Goal: Task Accomplishment & Management: Complete application form

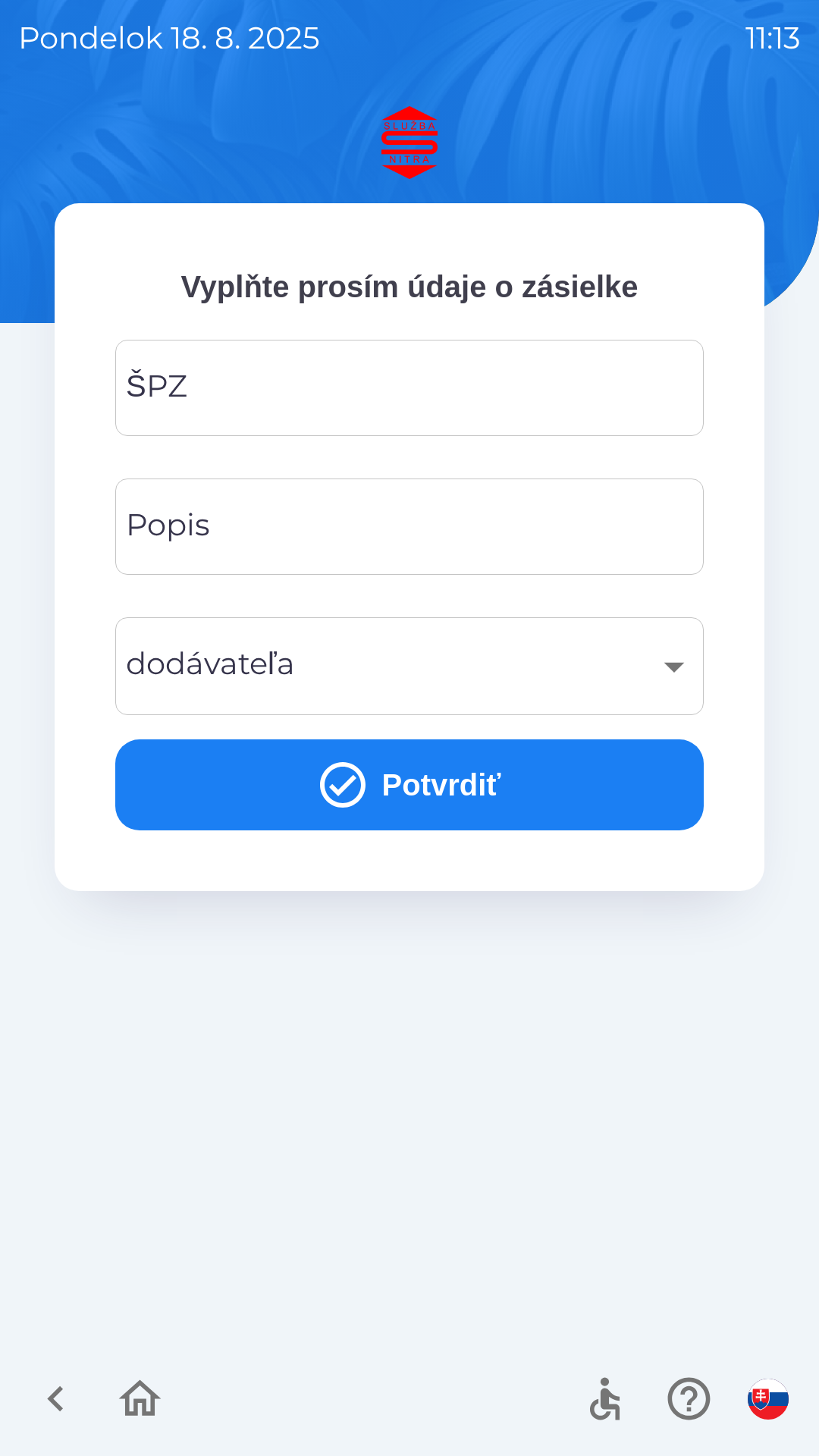
click at [436, 385] on input "ŠPZ" at bounding box center [410, 388] width 552 height 60
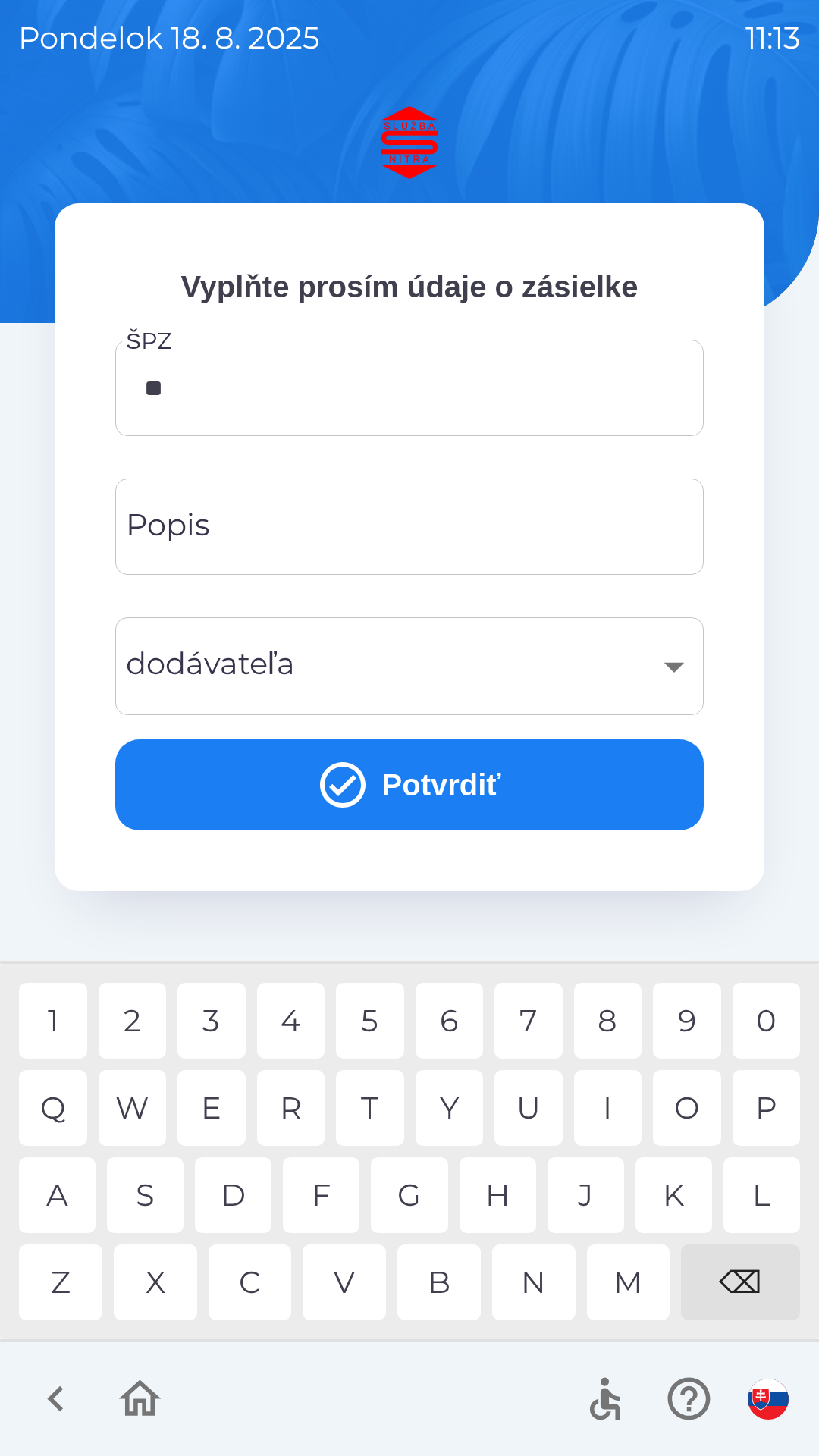
click at [231, 1109] on div "E" at bounding box center [211, 1108] width 68 height 76
click at [441, 1020] on div "6" at bounding box center [450, 1021] width 68 height 76
click at [455, 1024] on div "6" at bounding box center [450, 1021] width 68 height 76
type input "*******"
click at [423, 526] on input "Popis" at bounding box center [410, 527] width 552 height 60
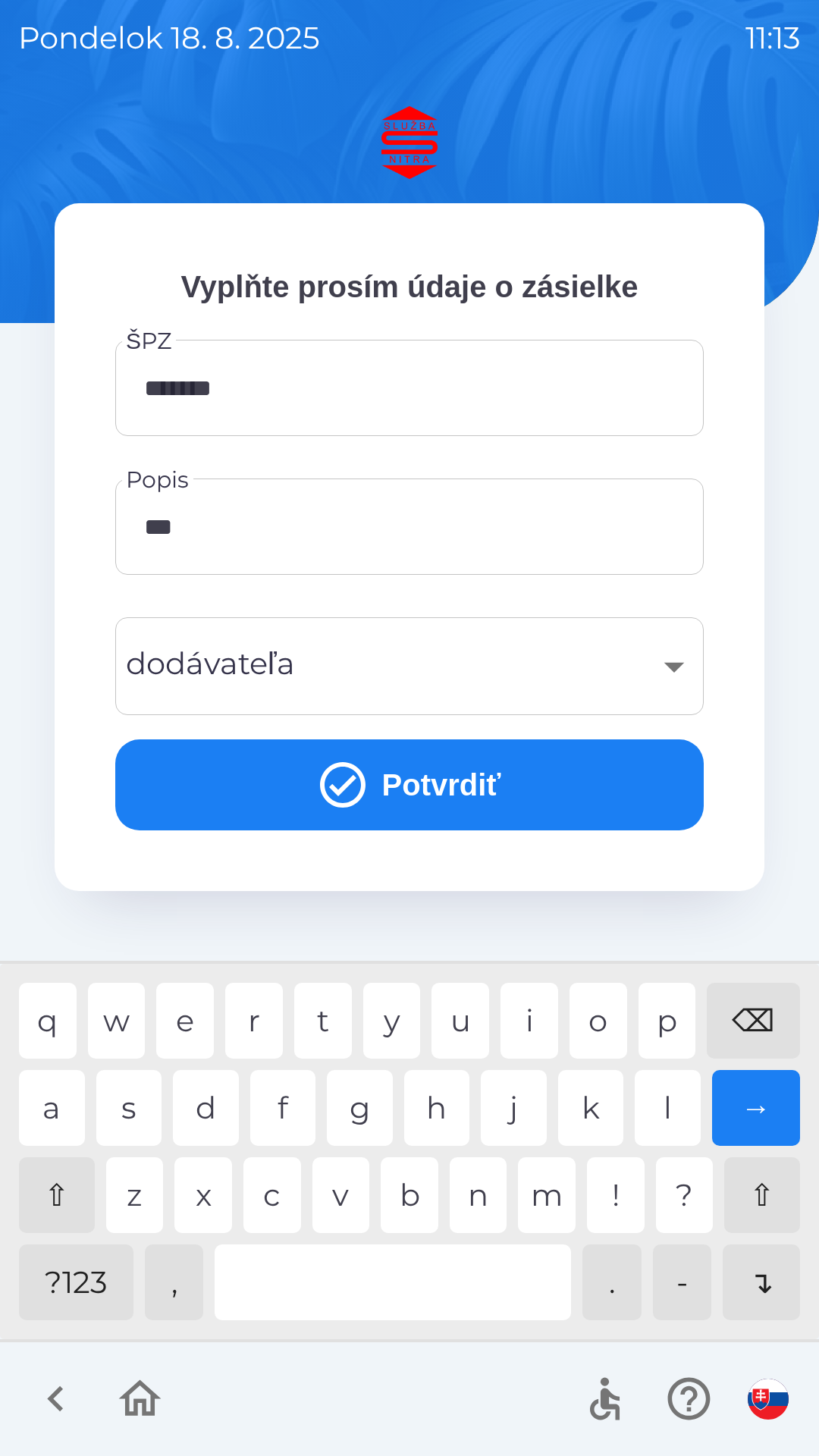
click at [347, 1202] on div "v" at bounding box center [341, 1195] width 57 height 76
click at [142, 1181] on div "z" at bounding box center [135, 1195] width 57 height 76
click at [367, 1278] on div at bounding box center [392, 1282] width 356 height 76
click at [341, 1192] on div "v" at bounding box center [341, 1195] width 57 height 76
type input "**********"
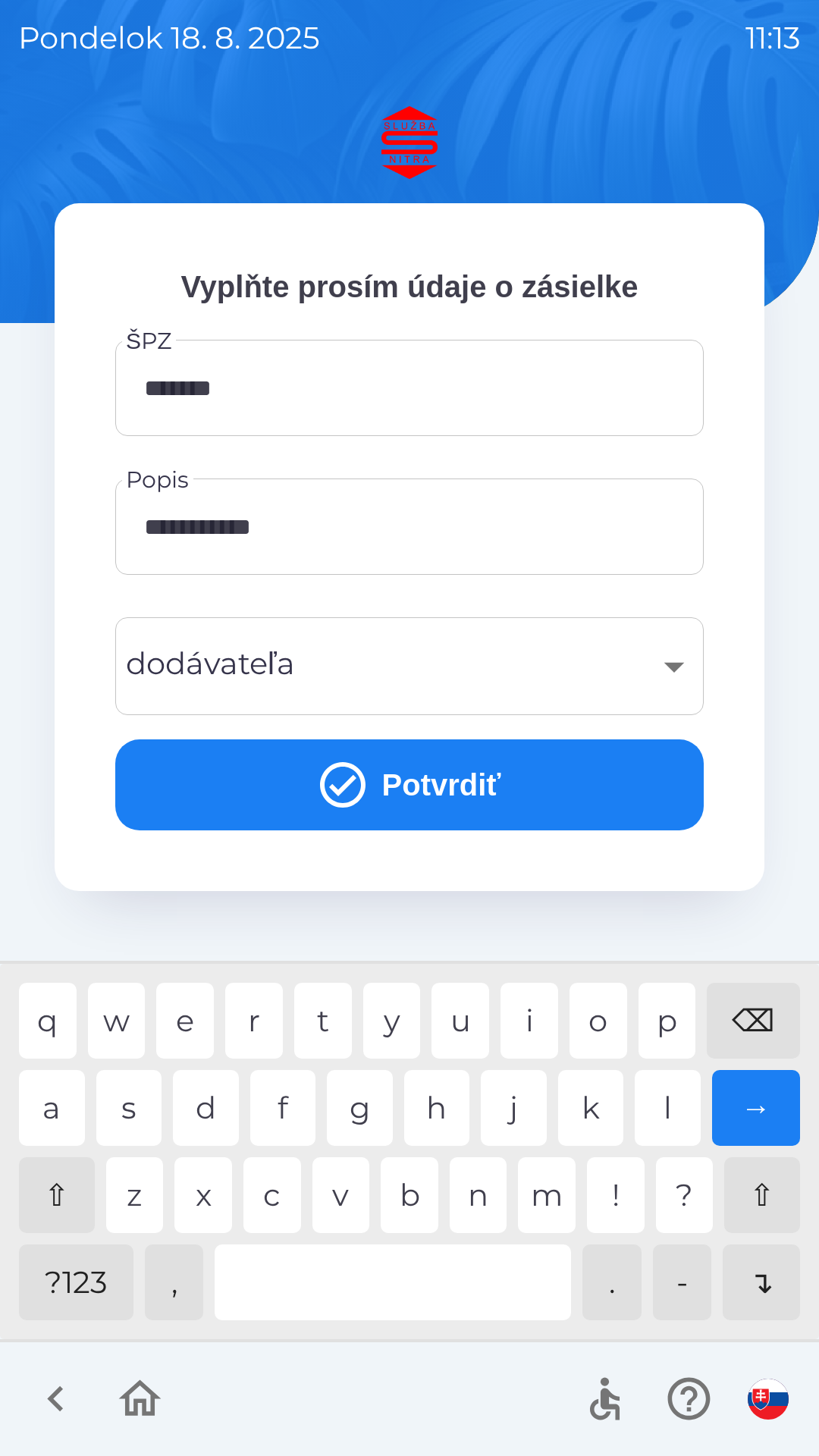
click at [383, 664] on div "​" at bounding box center [410, 666] width 552 height 62
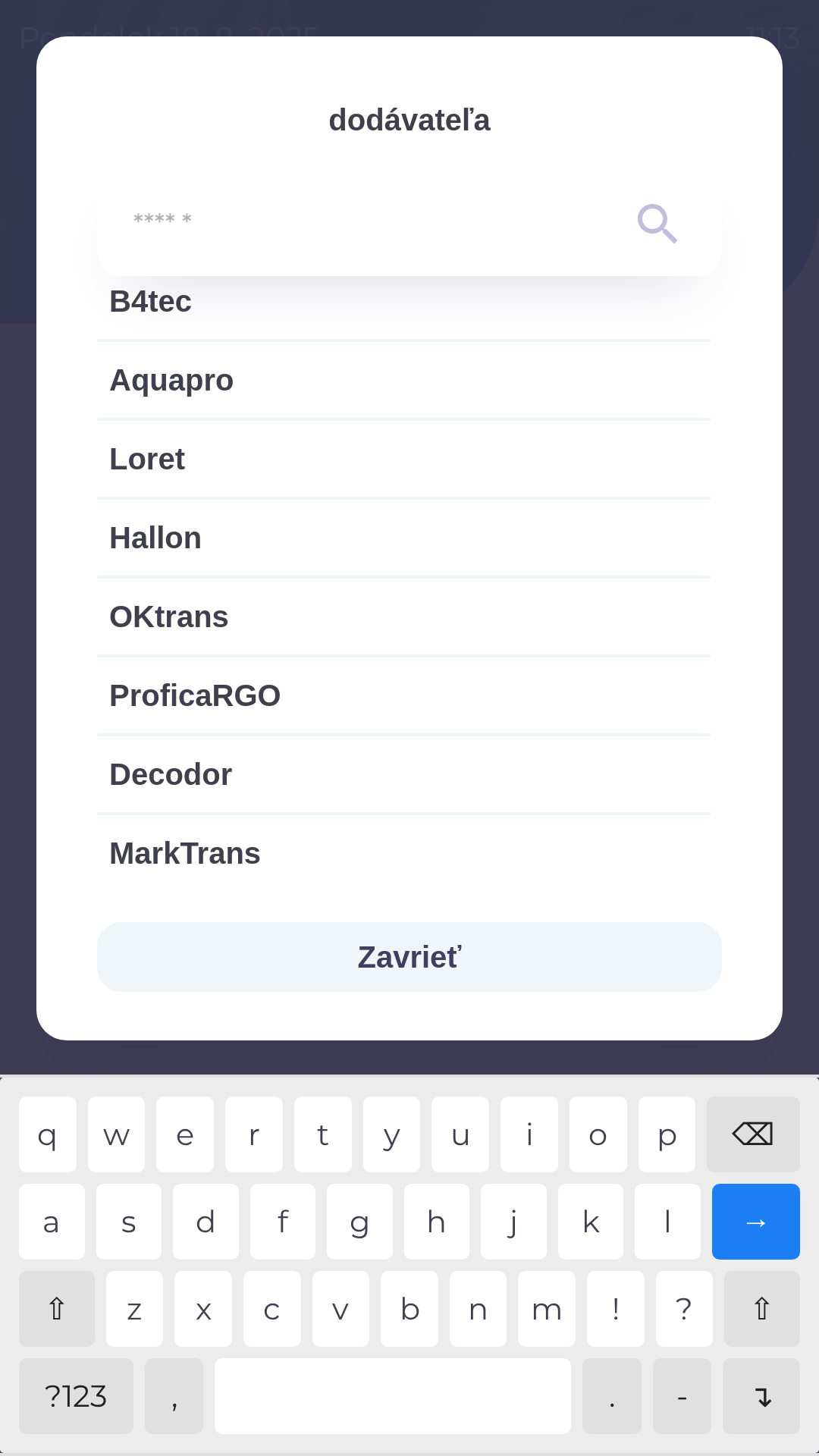
scroll to position [2731, 0]
click at [310, 392] on span "Aquapro" at bounding box center [403, 381] width 589 height 45
type input "***"
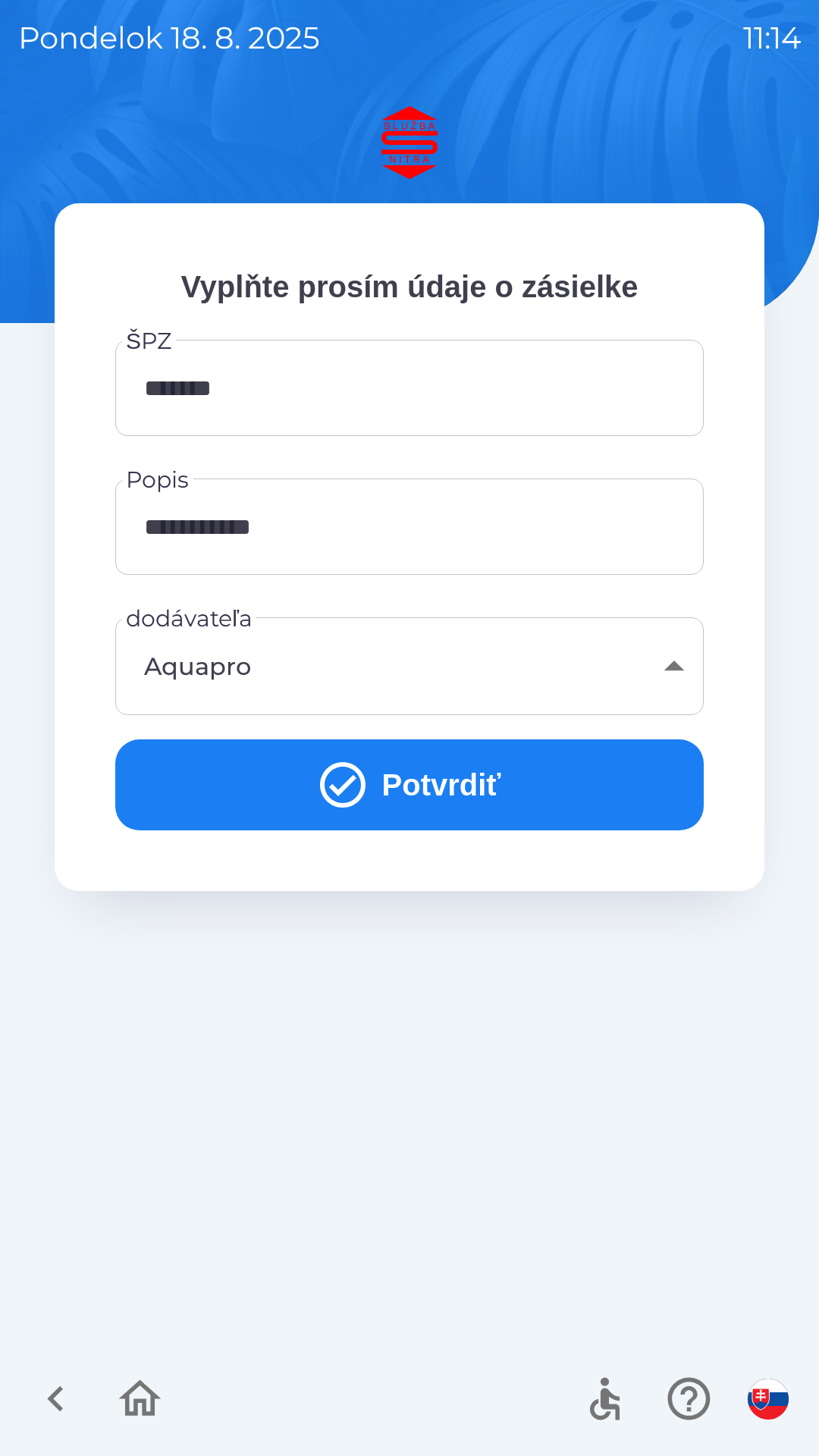
click at [421, 789] on button "Potvrdiť" at bounding box center [409, 785] width 588 height 91
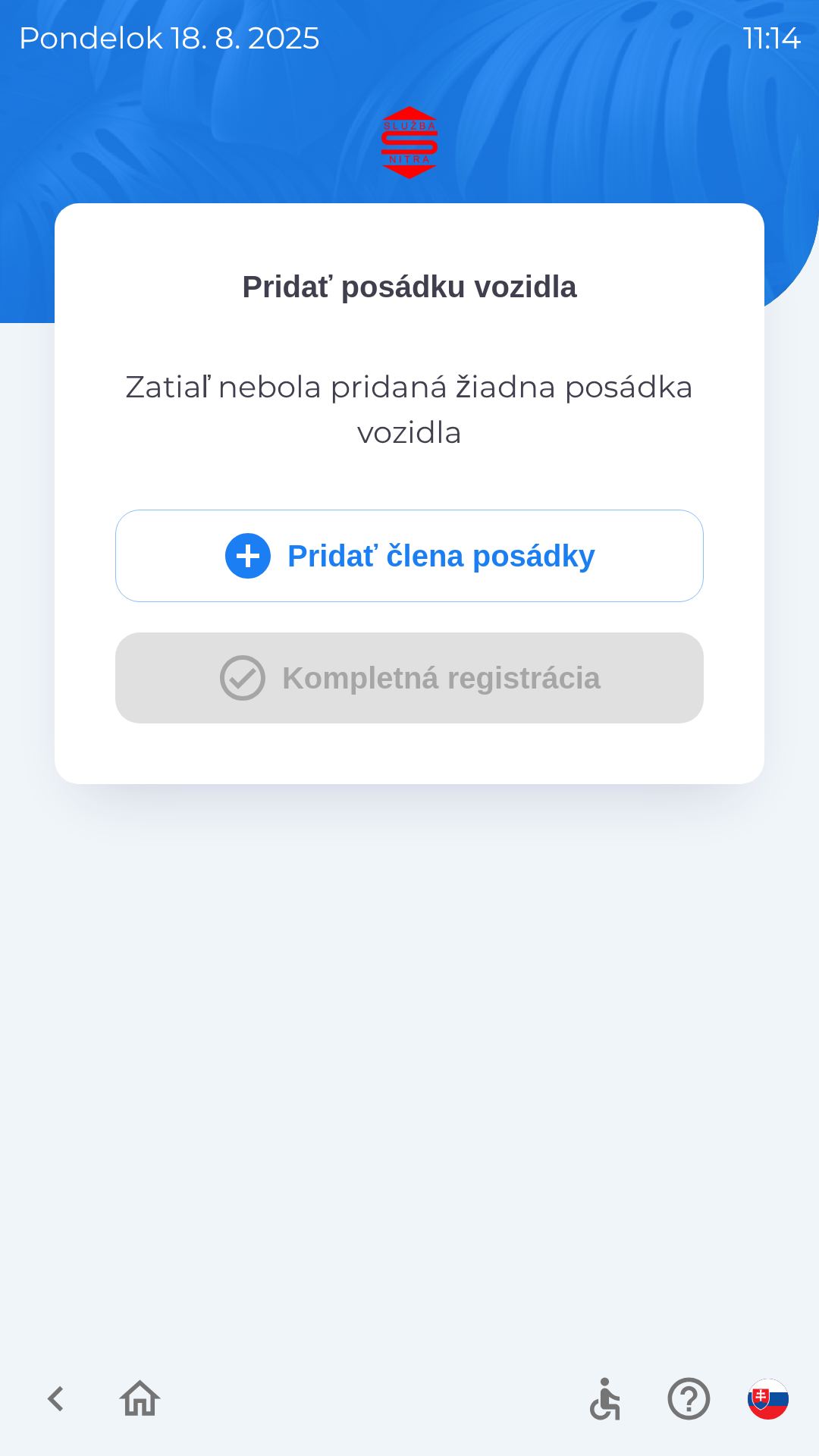
click at [397, 561] on button "Pridať člena posádky" at bounding box center [409, 556] width 588 height 92
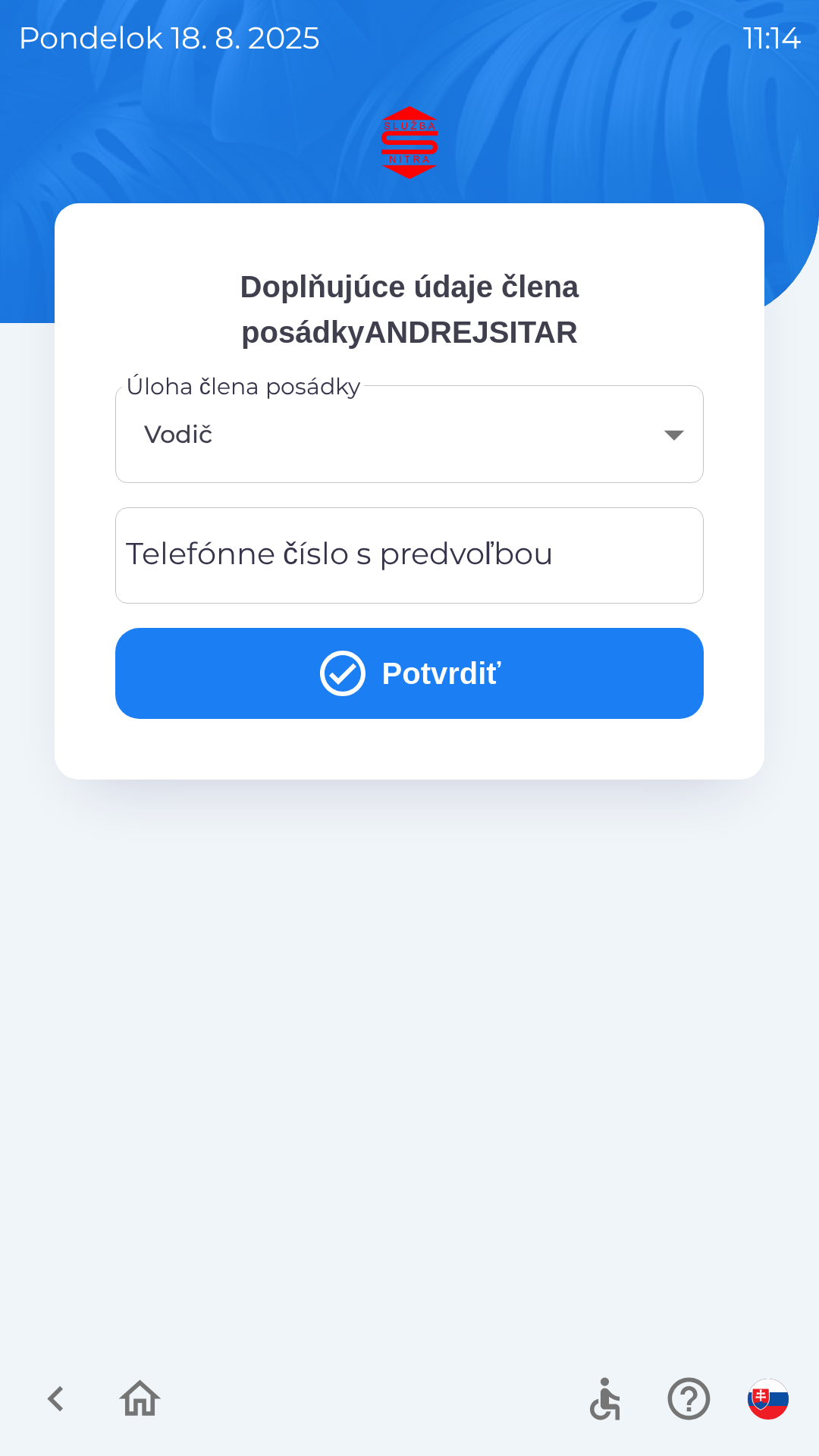
click at [407, 665] on button "Potvrdiť" at bounding box center [409, 673] width 588 height 91
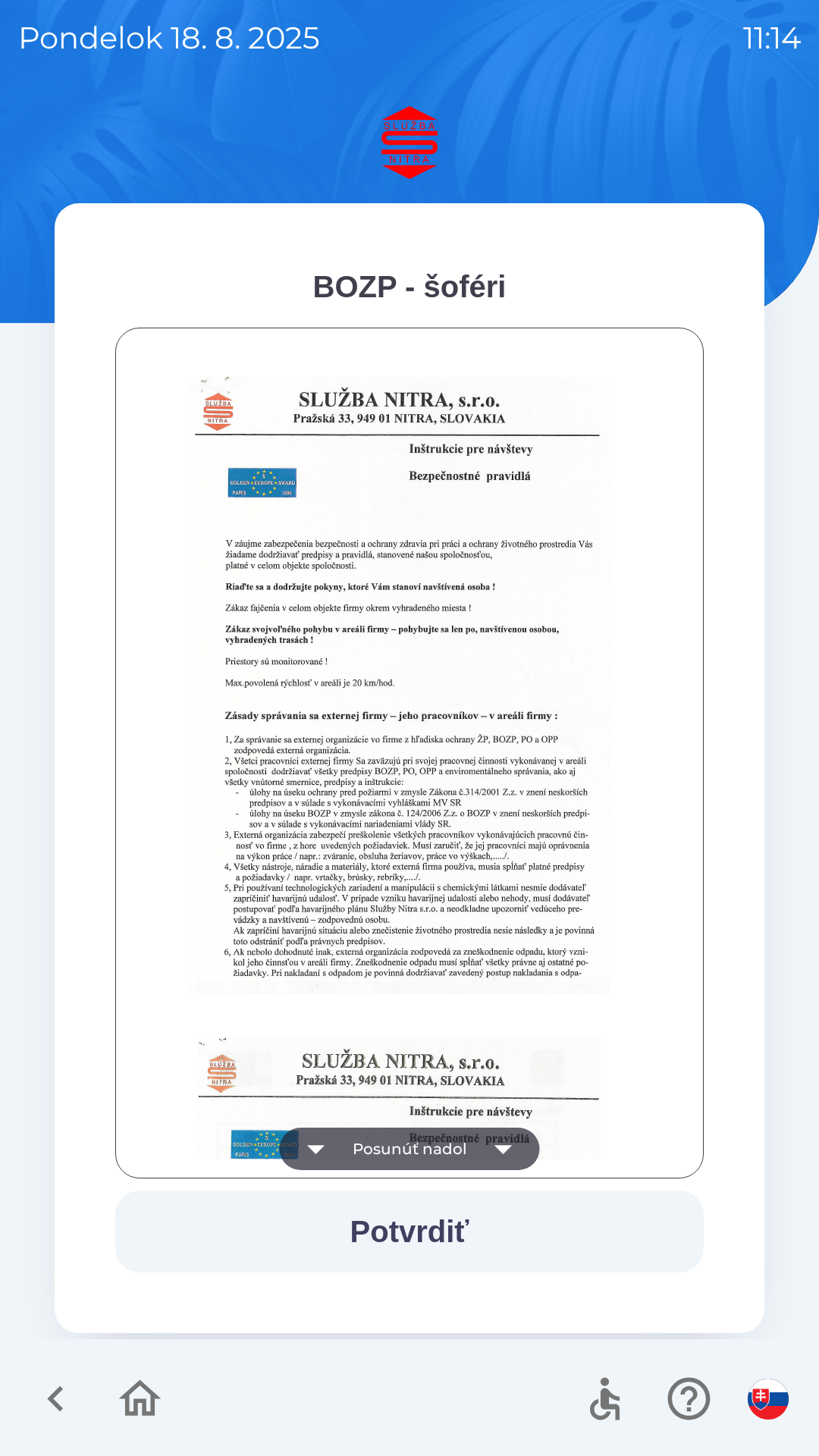
click at [450, 1235] on button "Potvrdiť" at bounding box center [409, 1232] width 588 height 82
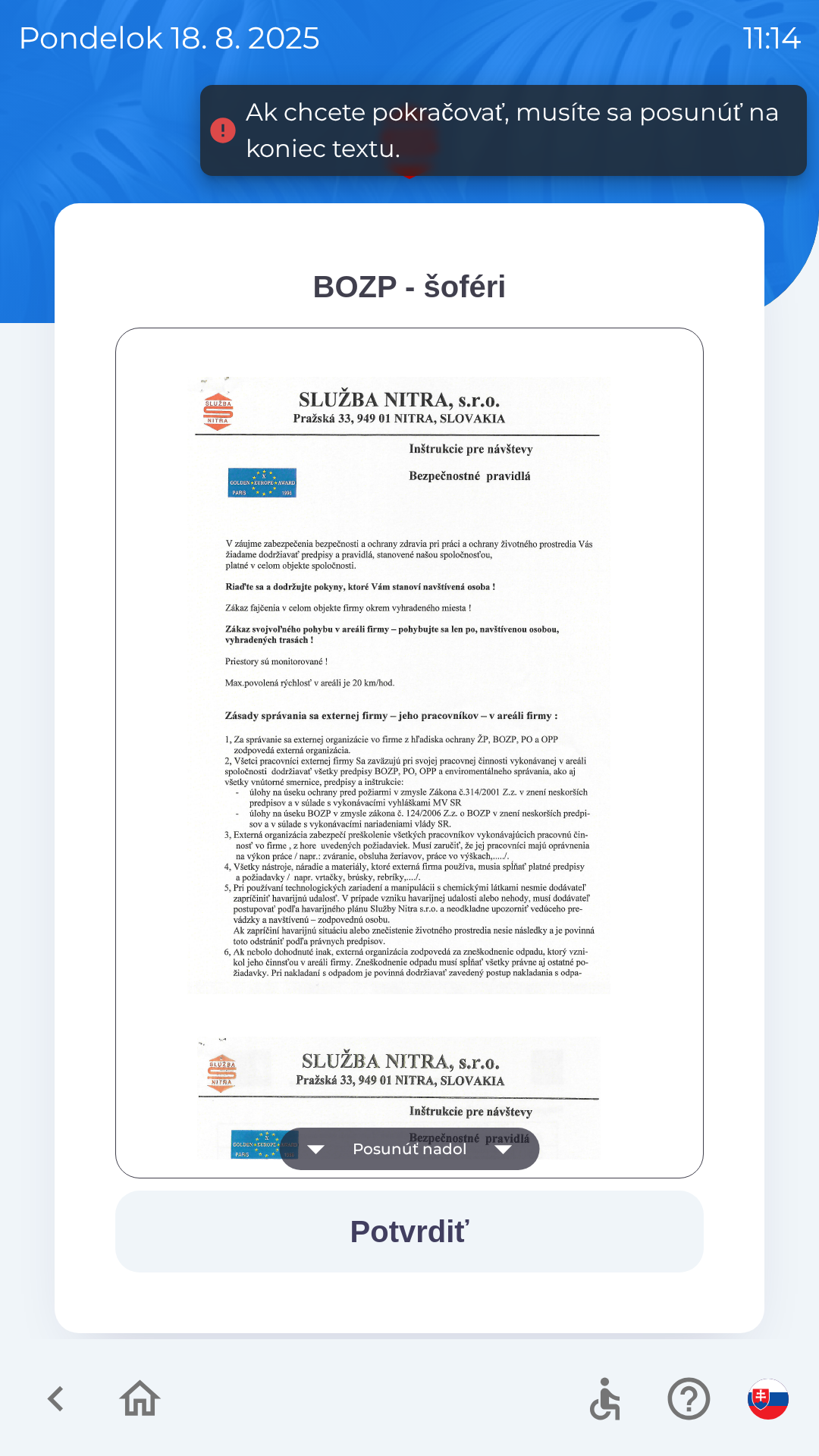
click at [501, 1154] on icon "button" at bounding box center [503, 1149] width 42 height 42
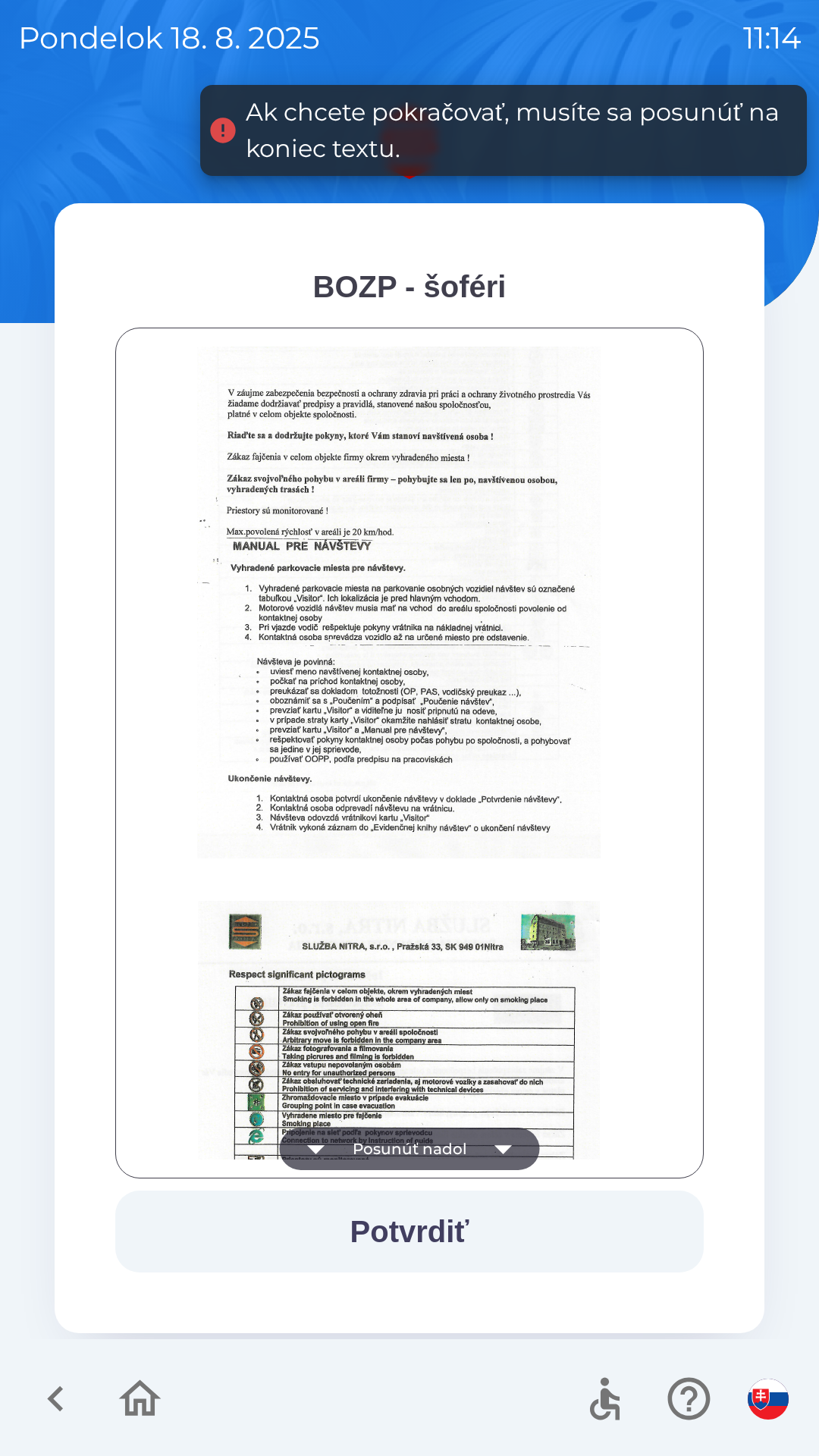
click at [493, 1155] on icon "button" at bounding box center [503, 1149] width 42 height 42
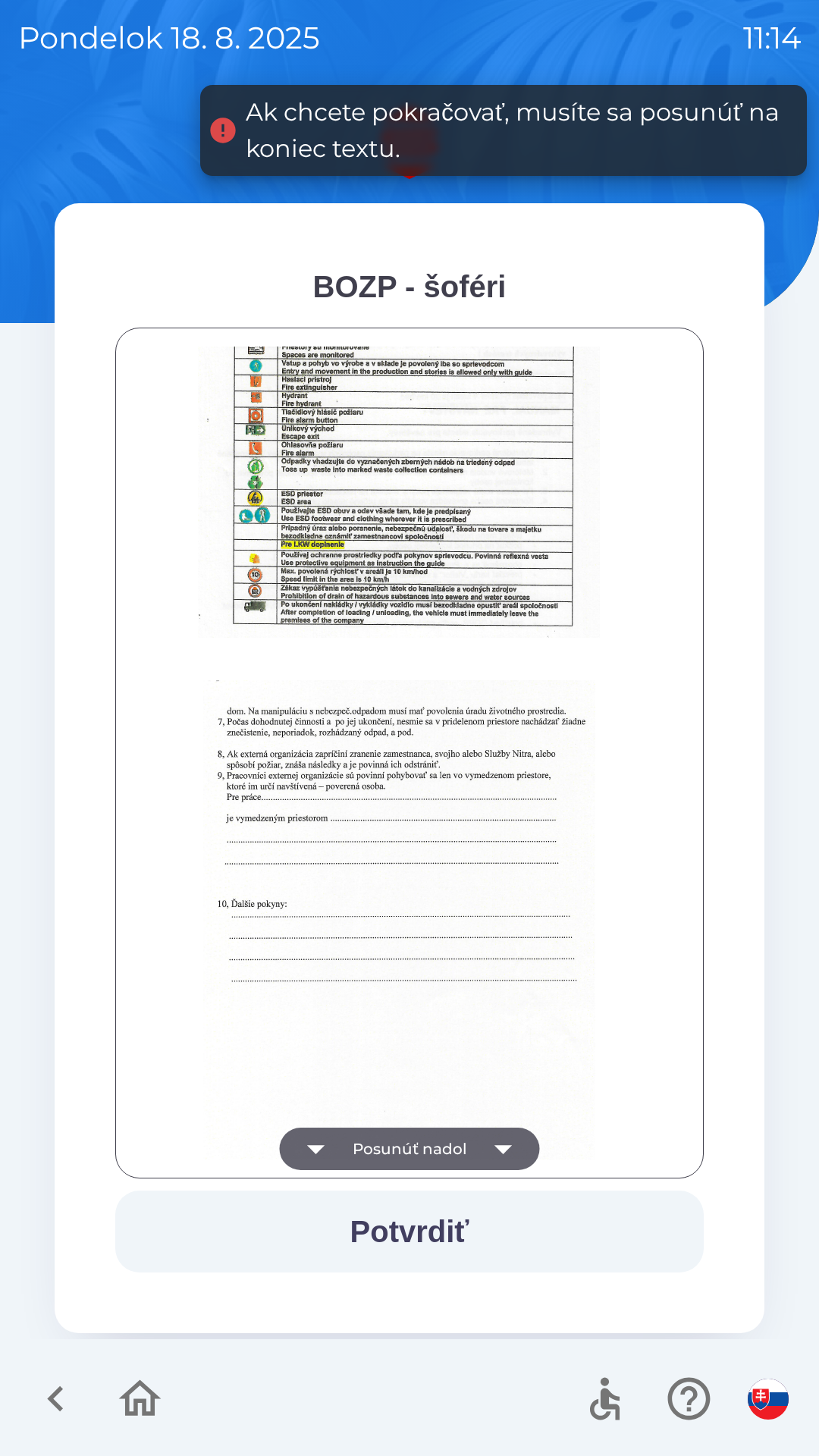
click at [498, 1156] on icon "button" at bounding box center [503, 1149] width 42 height 42
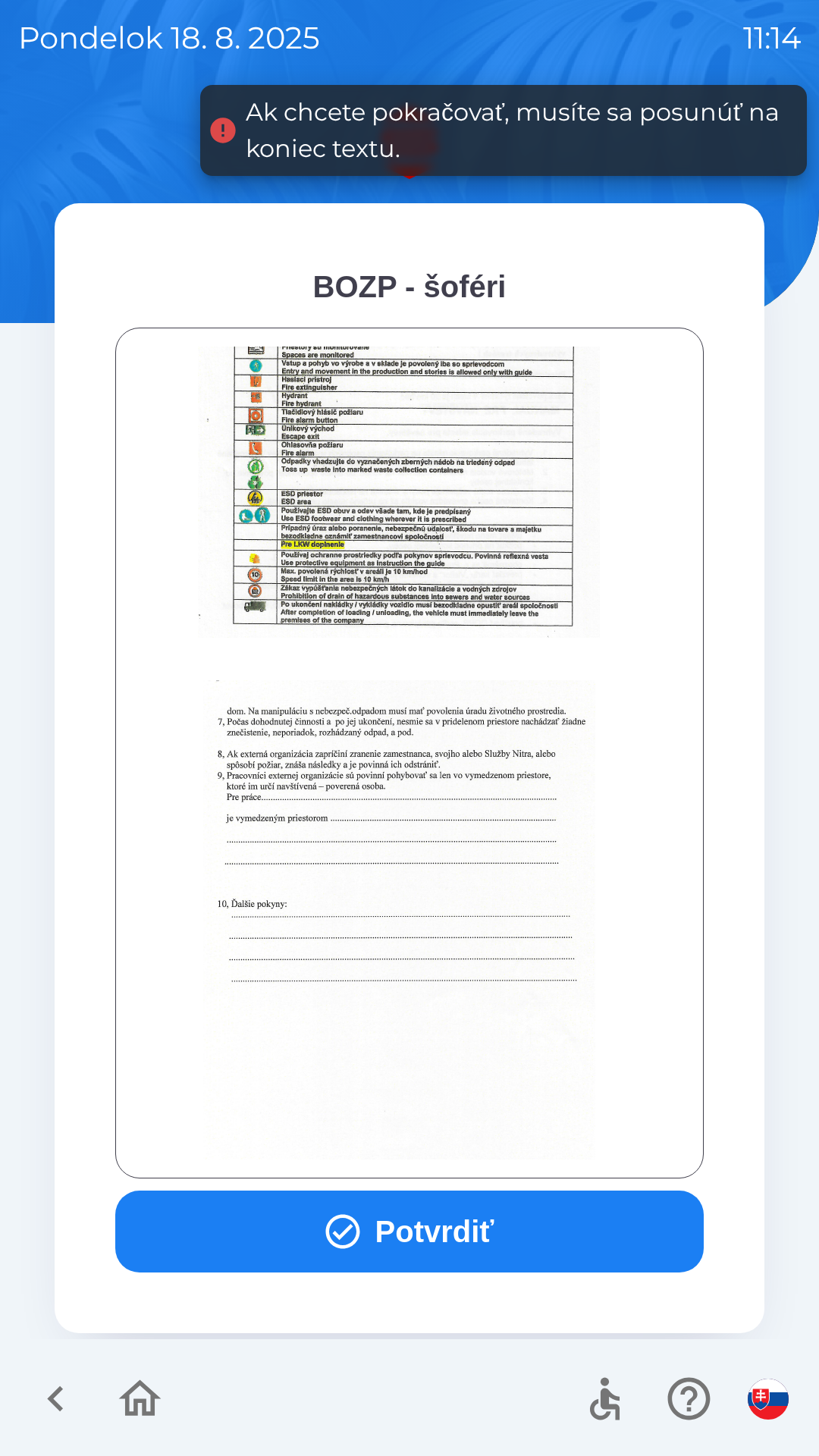
scroll to position [1700, 0]
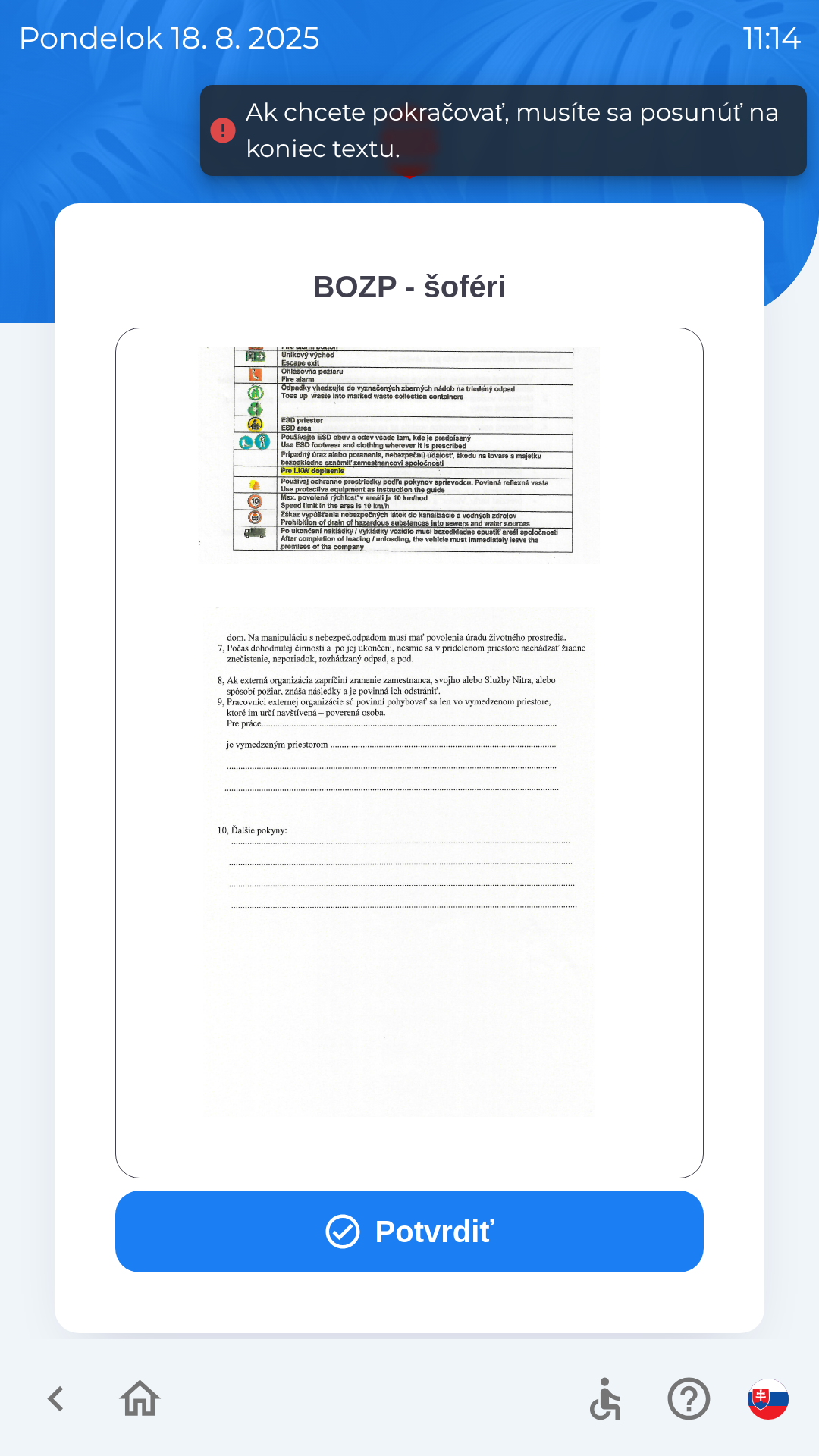
click at [499, 1156] on div at bounding box center [409, 753] width 550 height 813
click at [500, 1151] on div at bounding box center [409, 753] width 550 height 813
click at [493, 1151] on div at bounding box center [409, 753] width 550 height 813
click at [455, 1245] on button "Potvrdiť" at bounding box center [409, 1232] width 588 height 82
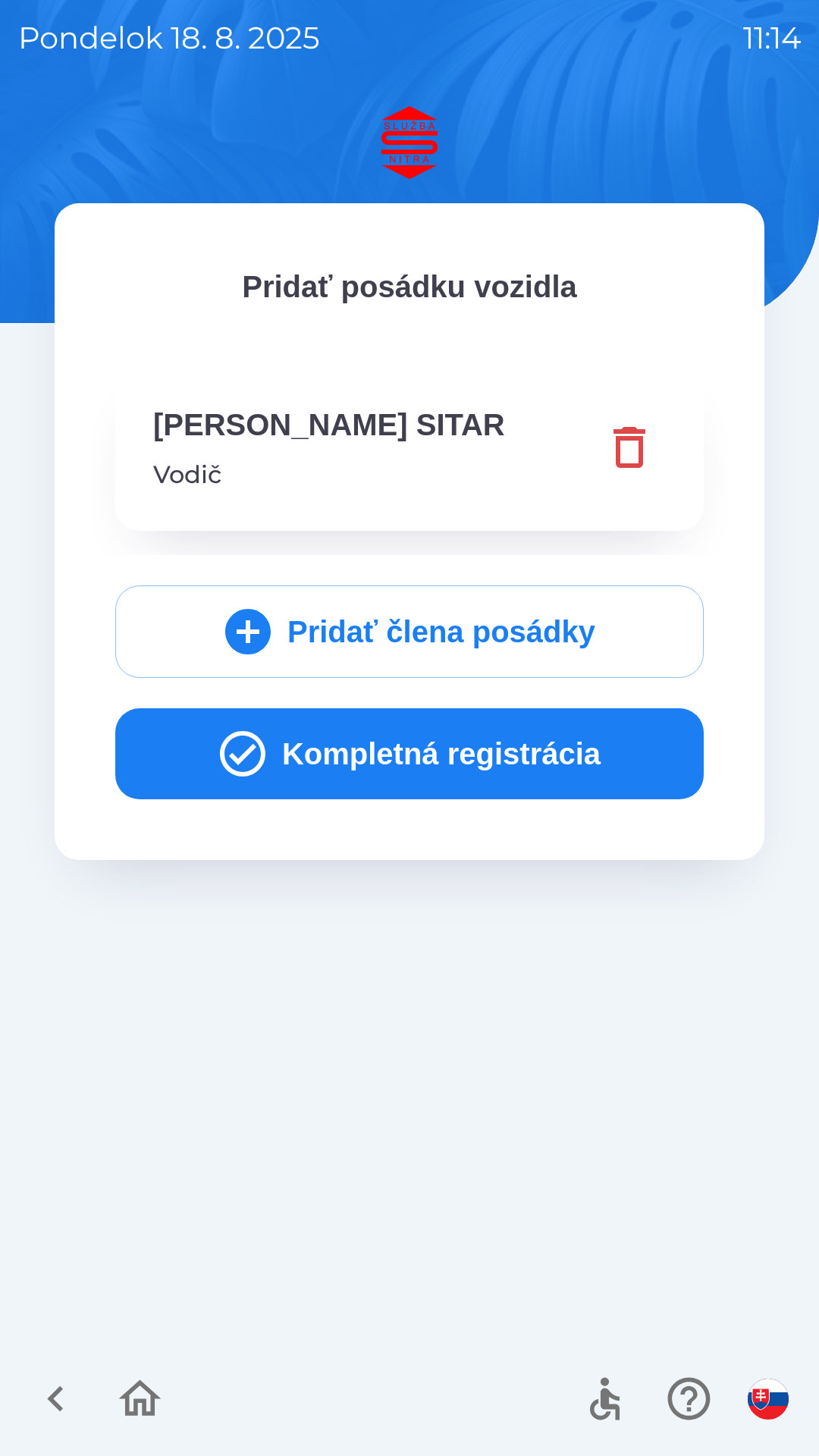
click at [473, 773] on button "Kompletná registrácia" at bounding box center [409, 754] width 588 height 91
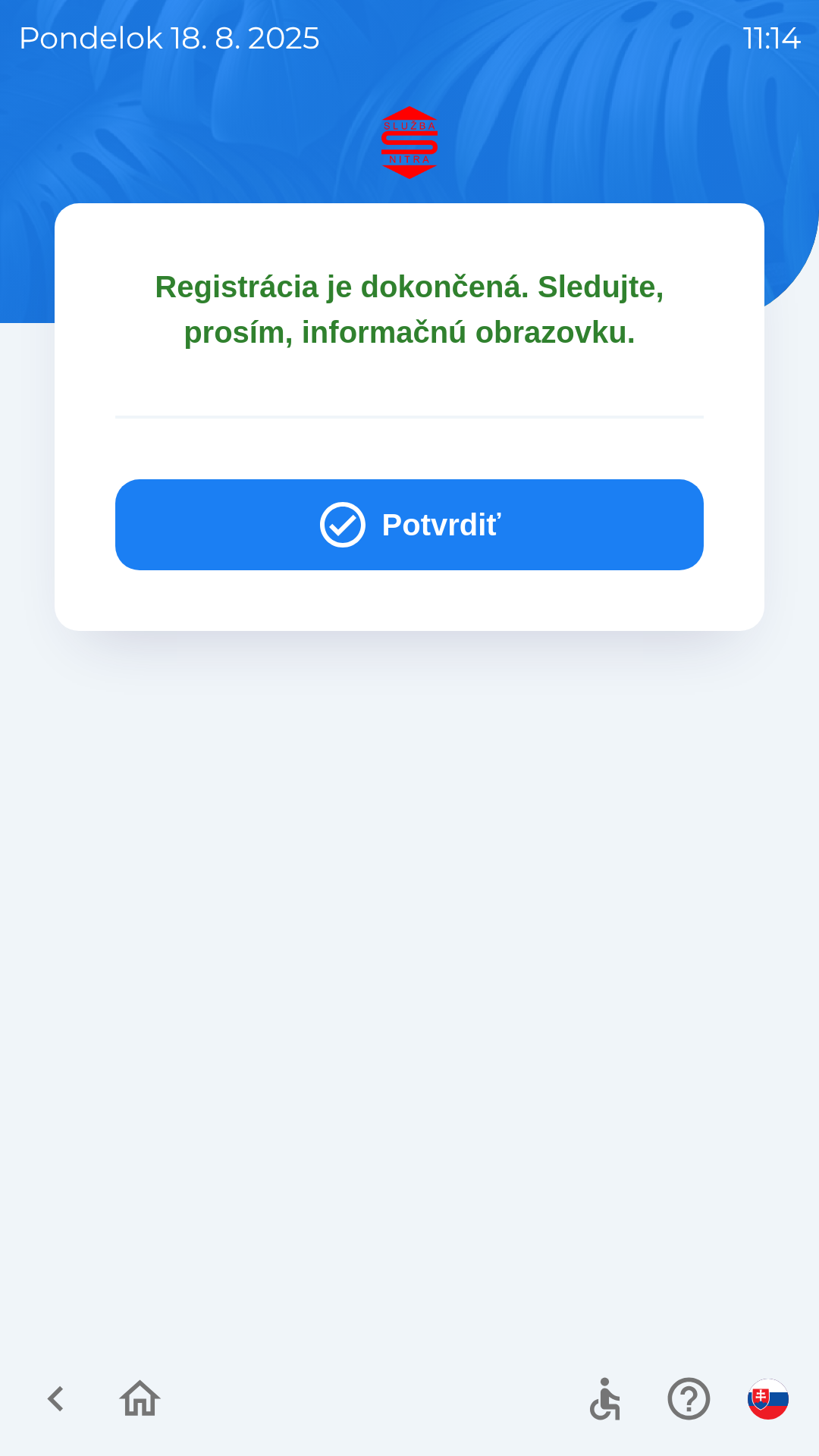
click at [478, 545] on button "Potvrdiť" at bounding box center [409, 525] width 588 height 91
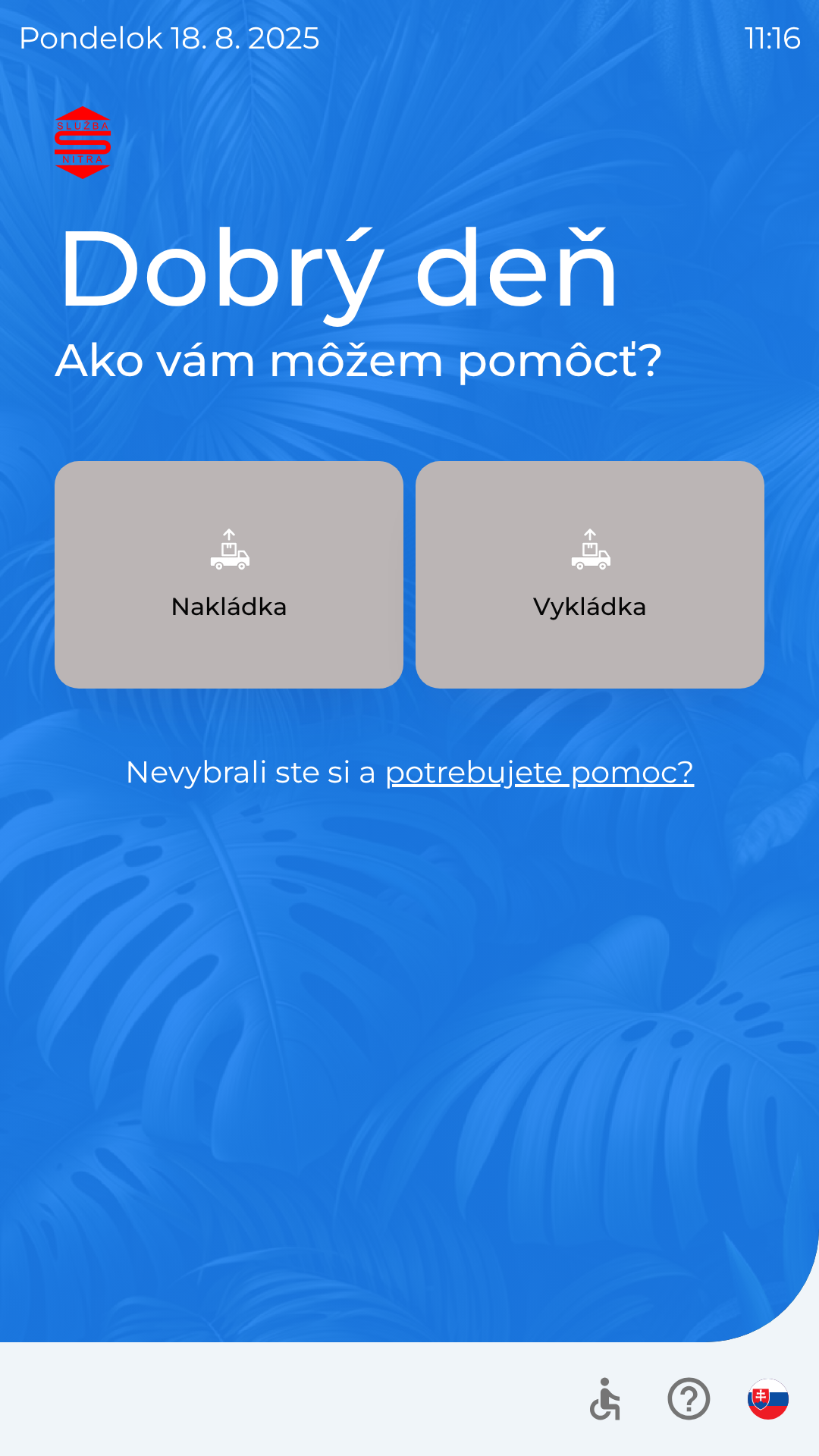
click at [627, 577] on button "Vykládka" at bounding box center [590, 575] width 349 height 227
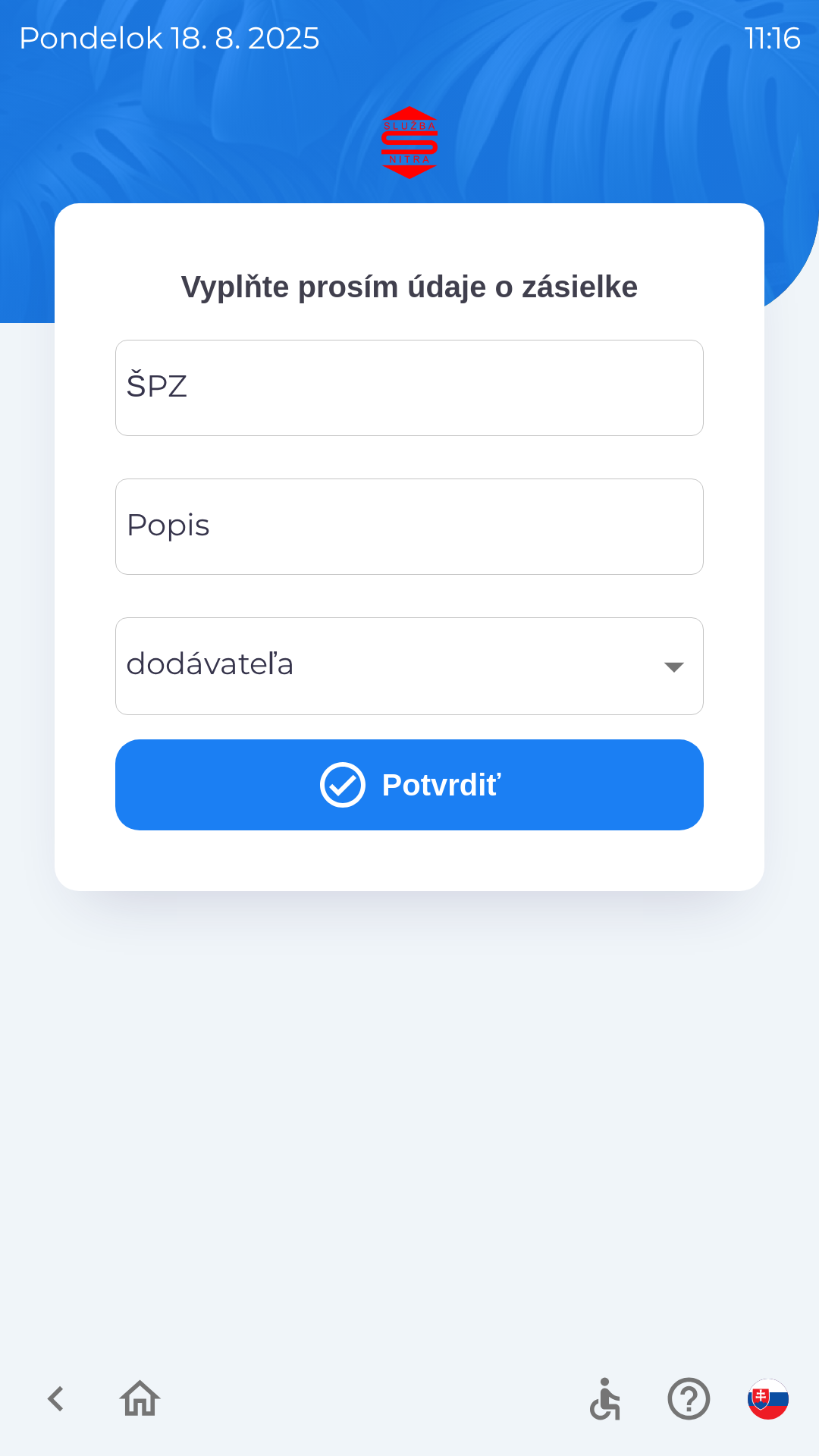
click at [414, 402] on input "ŠPZ" at bounding box center [410, 388] width 552 height 60
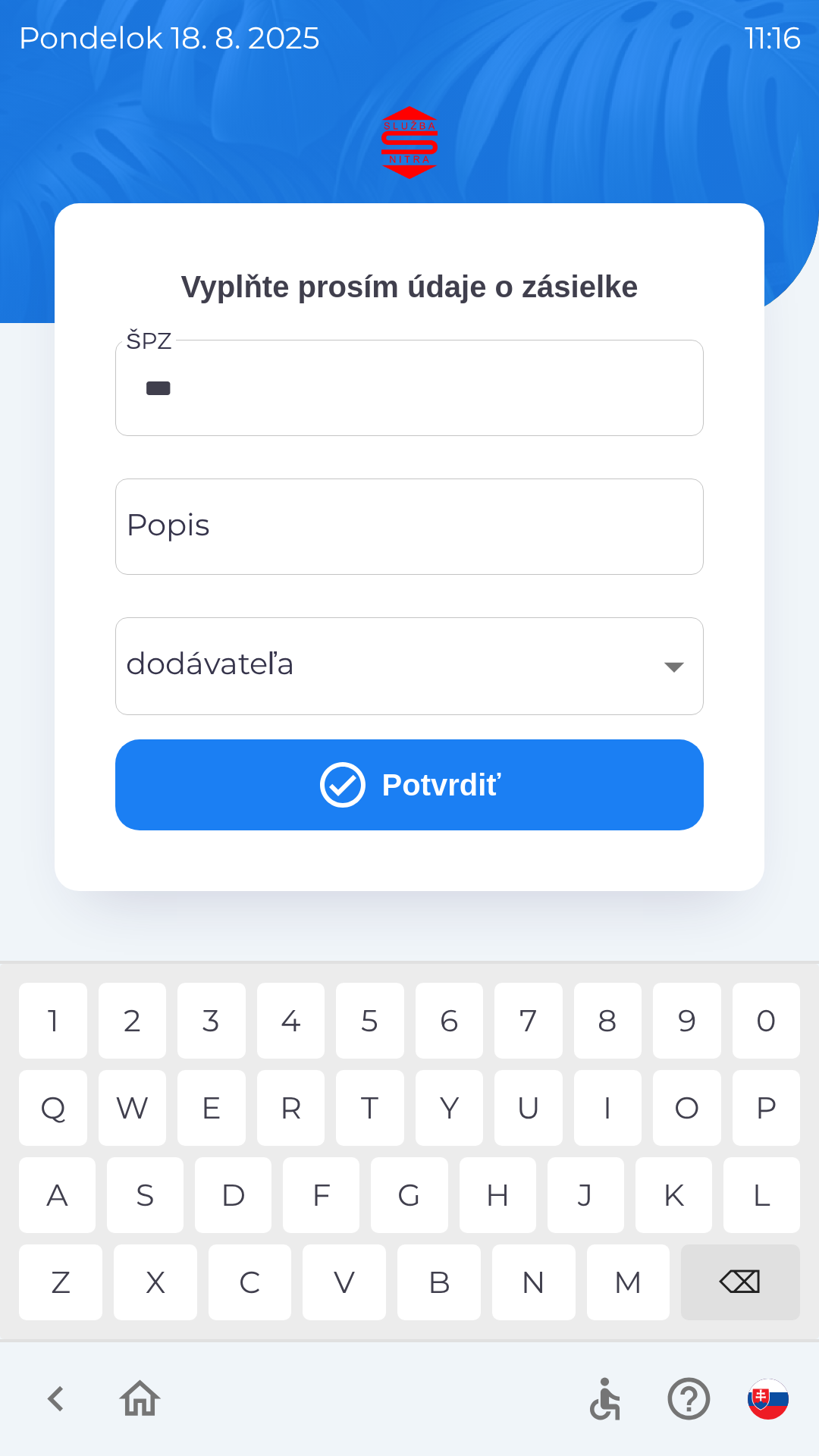
click at [447, 1022] on div "6" at bounding box center [450, 1021] width 68 height 76
click at [748, 1288] on div "⌫" at bounding box center [740, 1282] width 119 height 76
type input "*******"
click at [584, 1184] on div "J" at bounding box center [585, 1195] width 77 height 76
click at [313, 532] on input "Popis" at bounding box center [410, 527] width 552 height 60
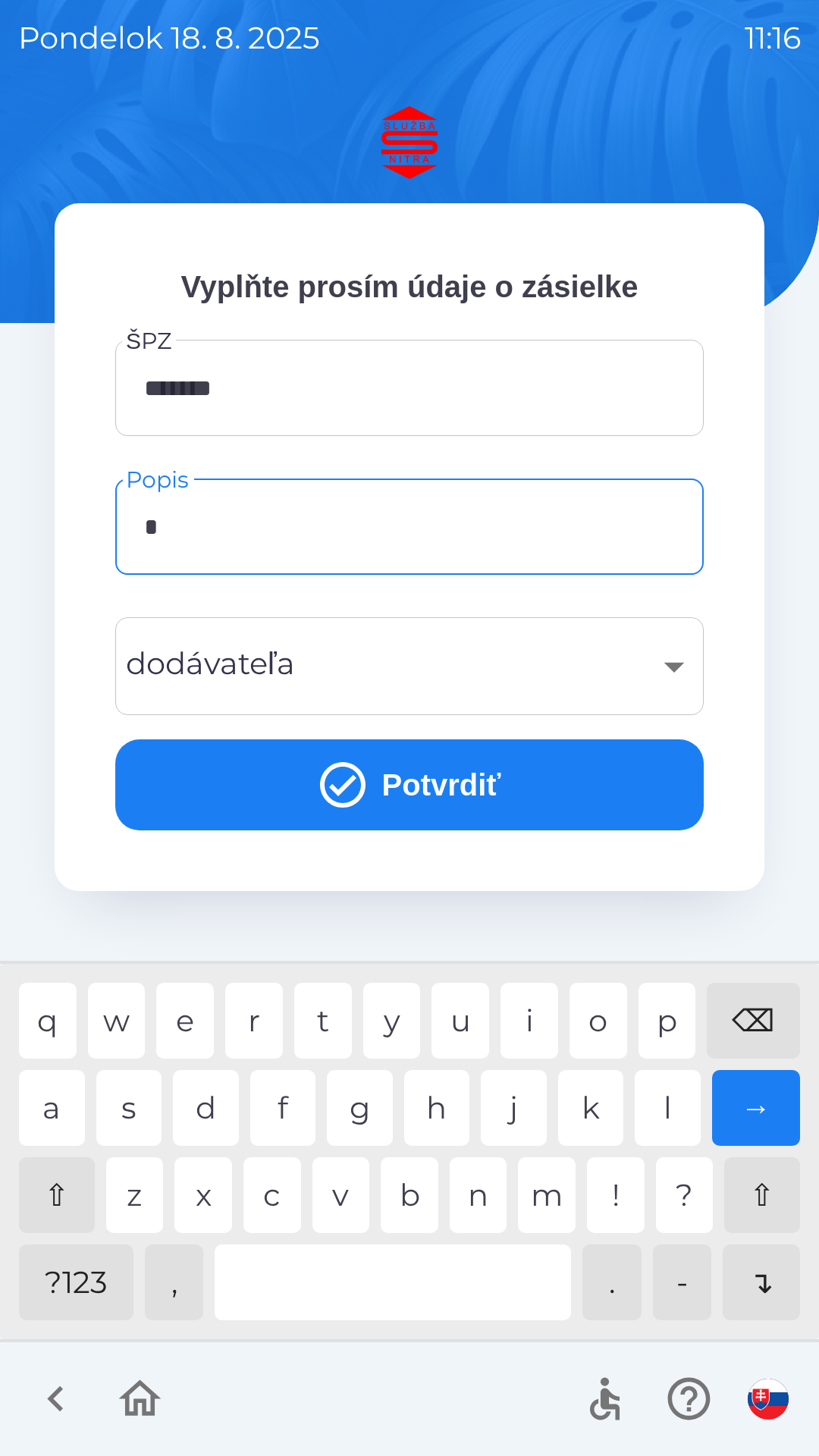
click at [213, 1109] on div "d" at bounding box center [205, 1108] width 66 height 76
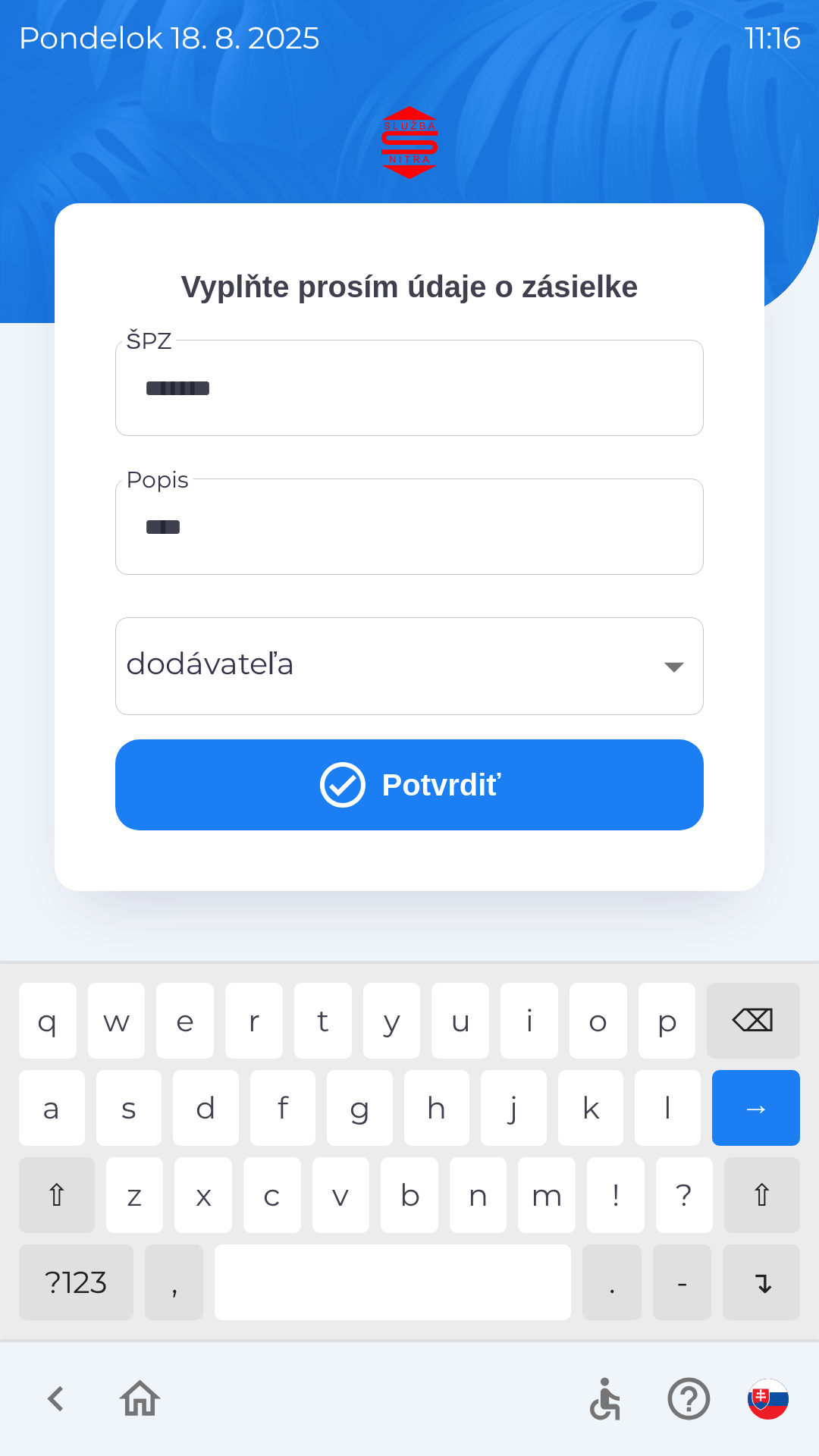
click at [586, 1015] on div "o" at bounding box center [598, 1021] width 57 height 76
click at [583, 1032] on div "o" at bounding box center [598, 1021] width 57 height 76
click at [208, 1122] on div "d" at bounding box center [205, 1108] width 66 height 76
type input "**********"
click at [407, 663] on div "​" at bounding box center [410, 666] width 552 height 62
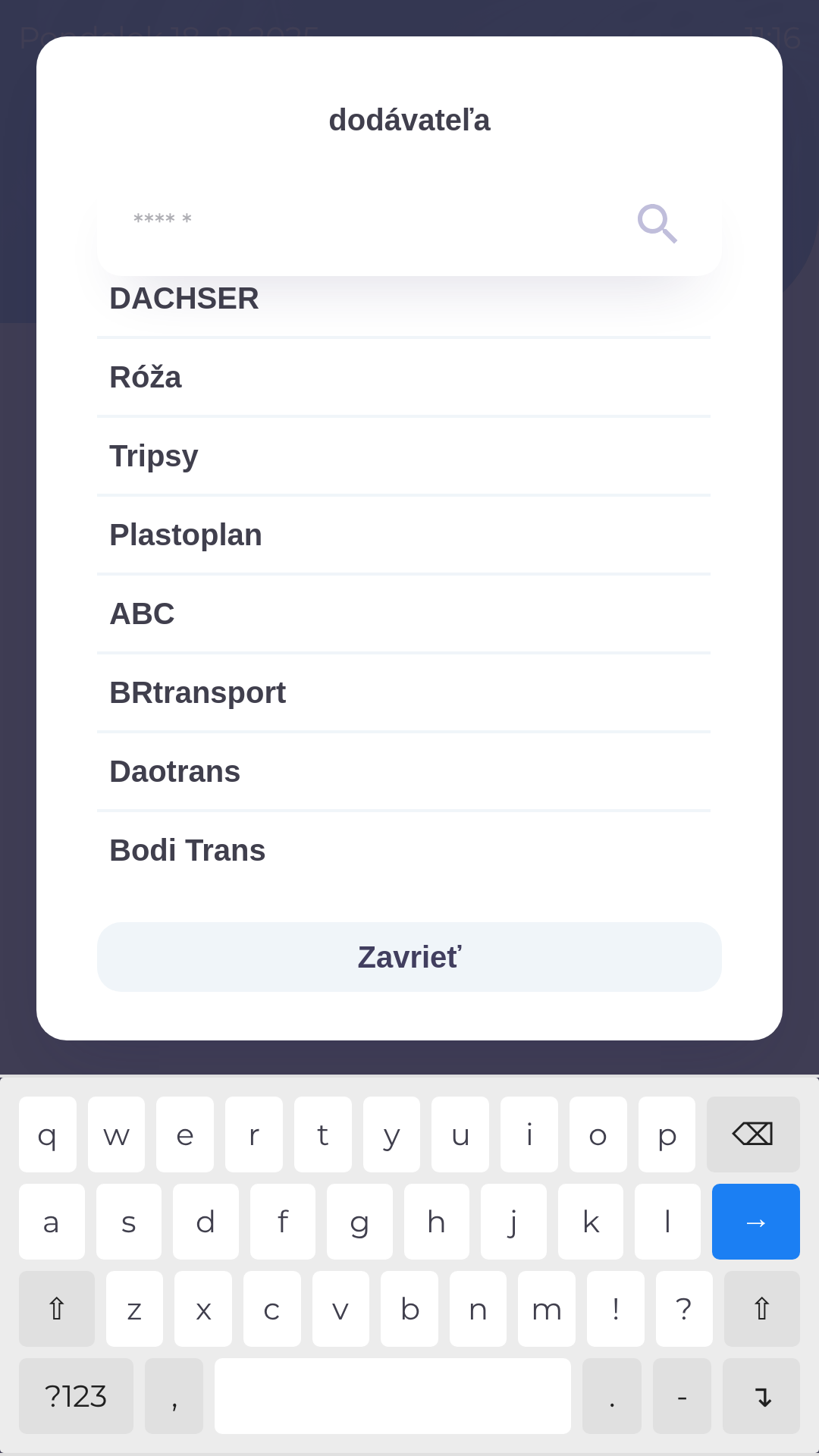
scroll to position [1634, 0]
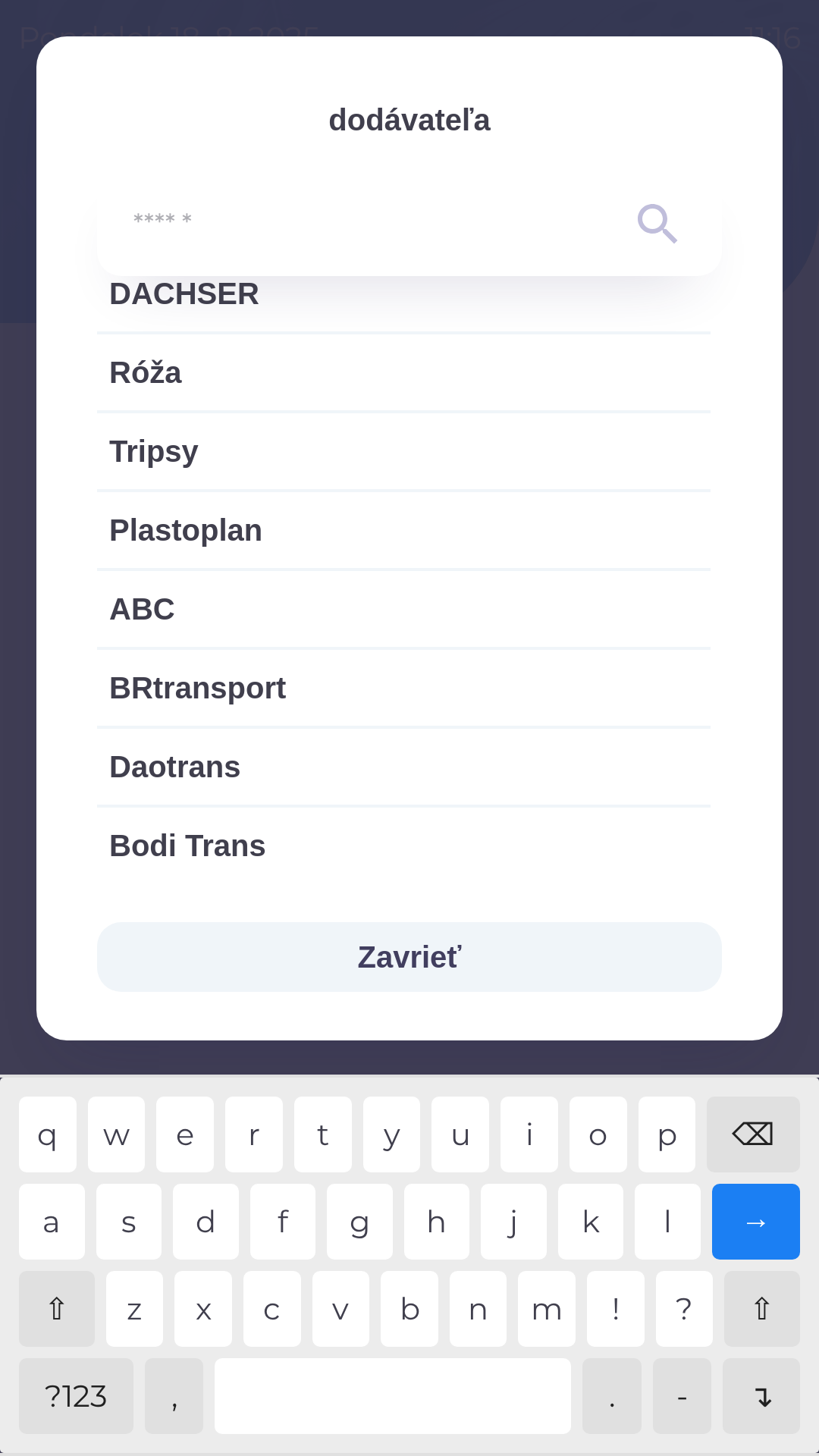
click at [468, 935] on button "Zavrieť" at bounding box center [409, 957] width 625 height 70
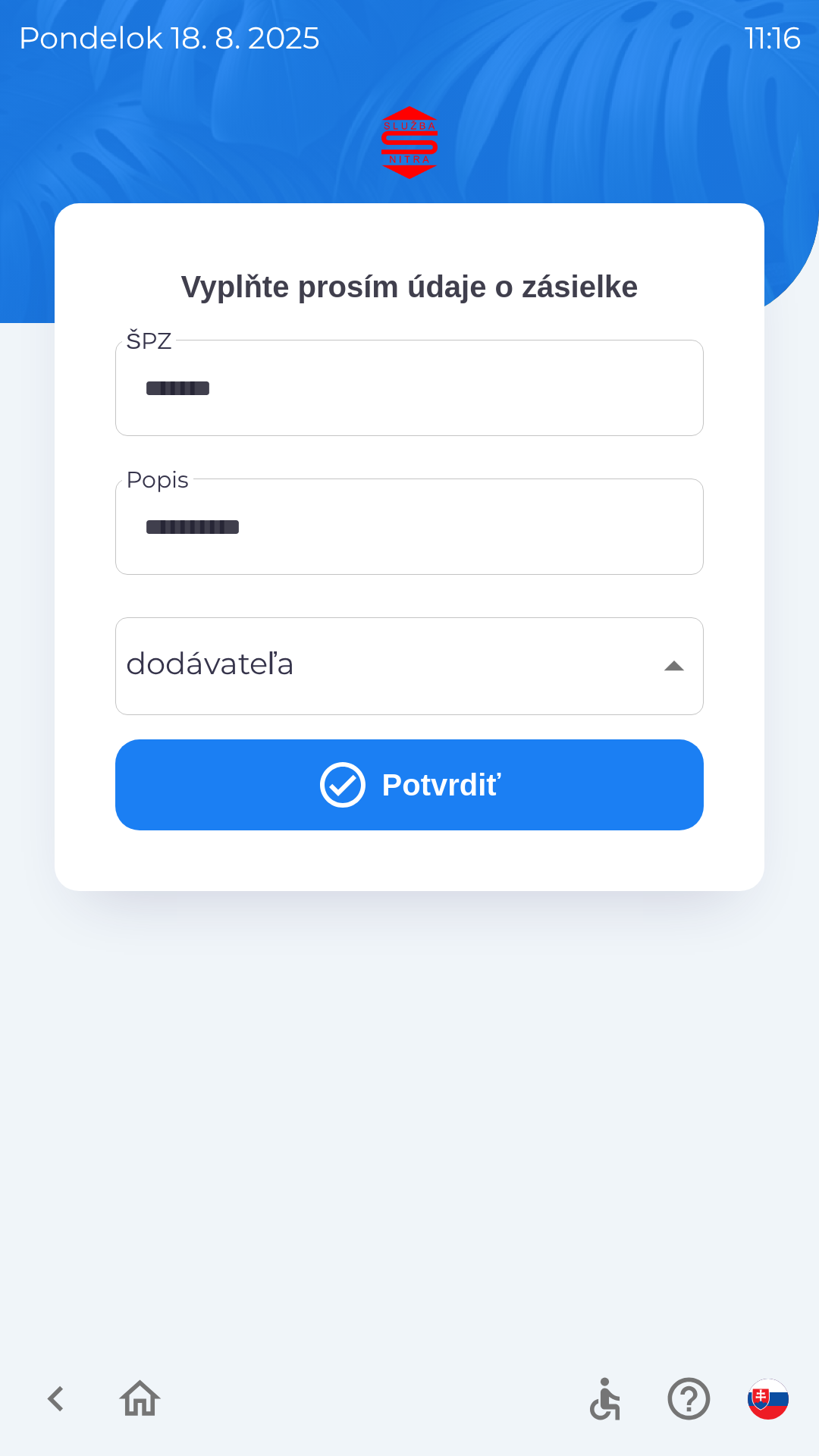
click at [557, 391] on input "*******" at bounding box center [410, 388] width 552 height 60
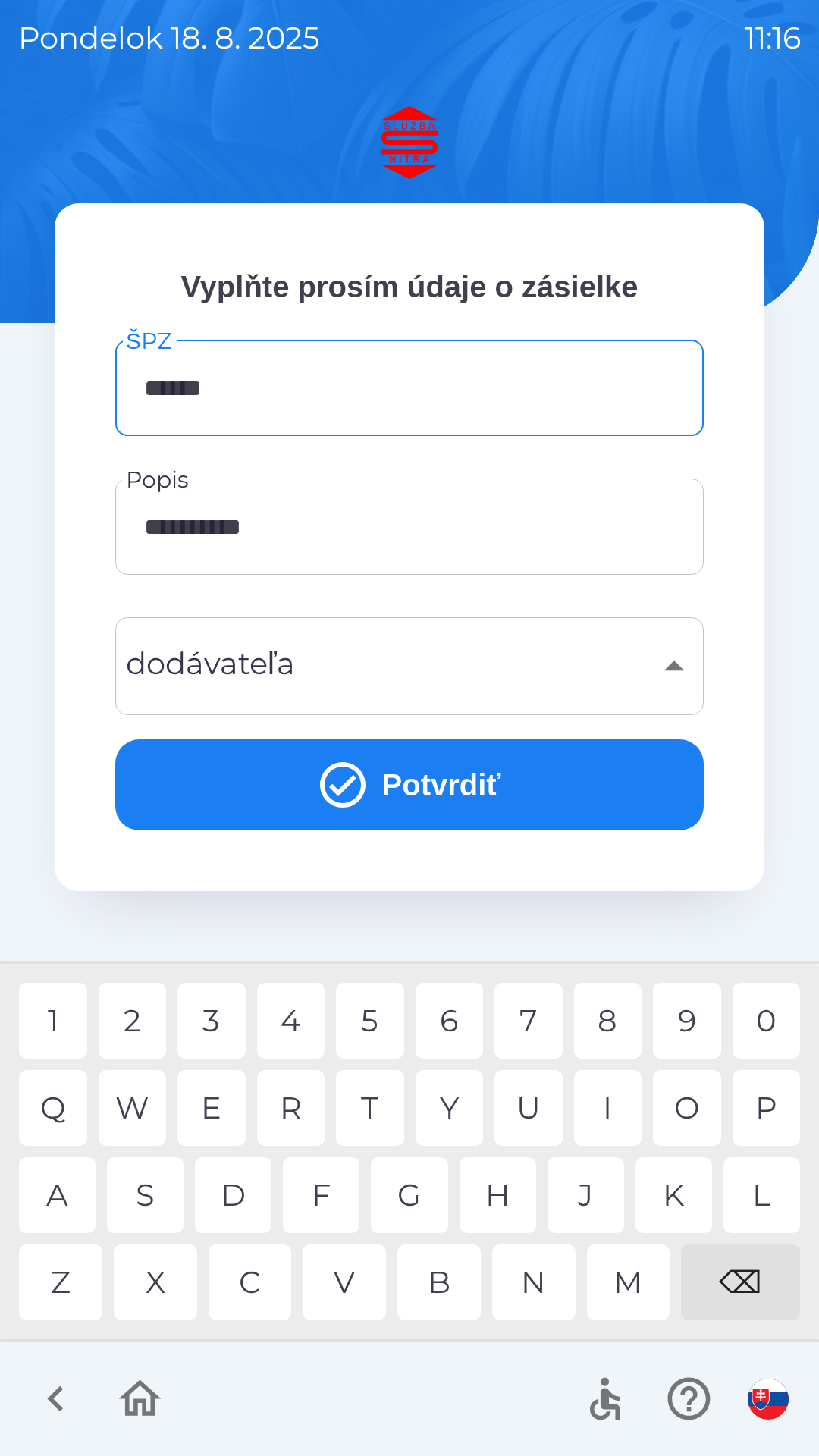
click at [740, 1285] on div "⌫" at bounding box center [740, 1282] width 119 height 76
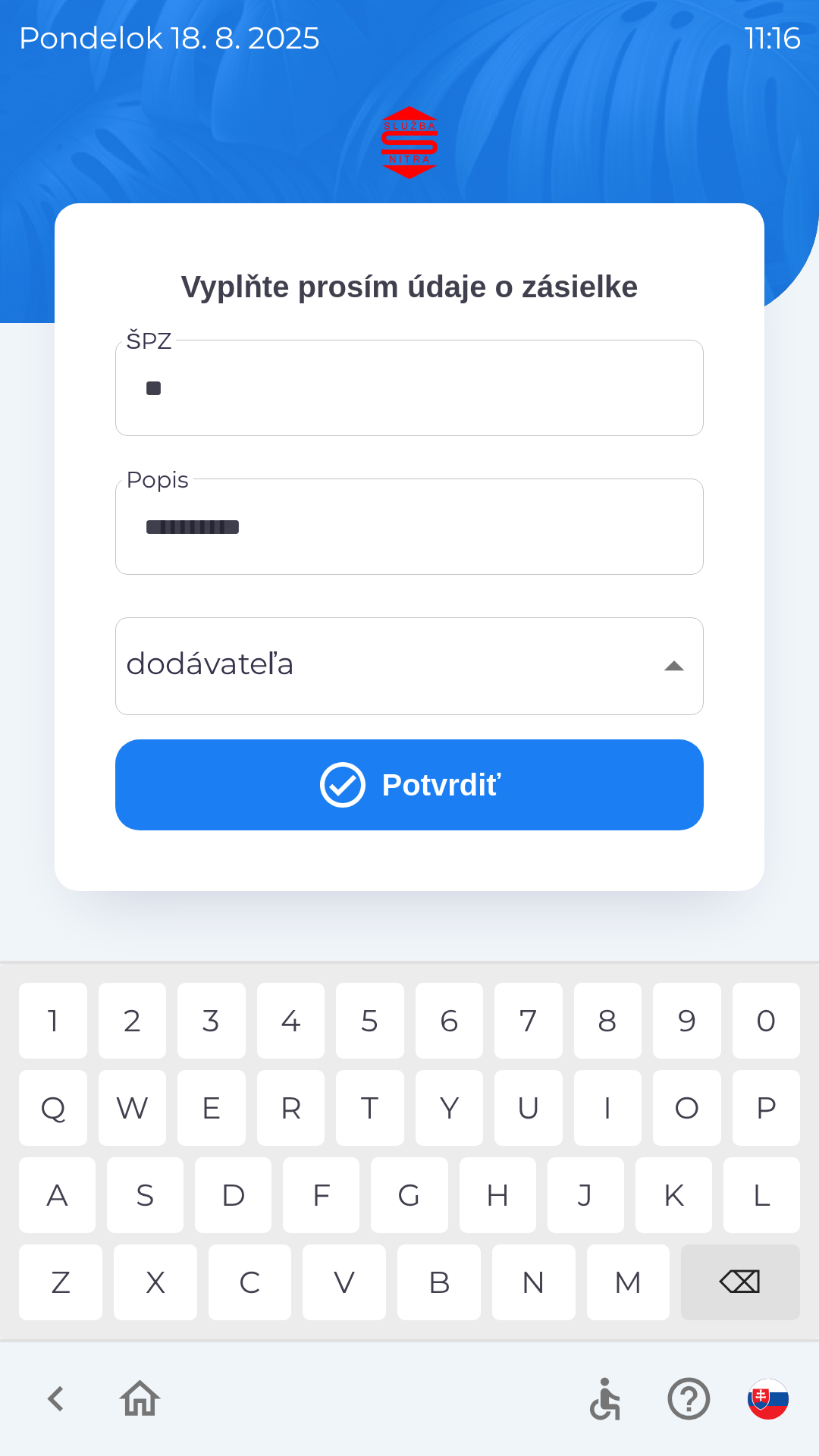
click at [742, 1283] on div "⌫" at bounding box center [740, 1282] width 119 height 76
type input "*"
click at [527, 541] on input "**********" at bounding box center [410, 527] width 552 height 60
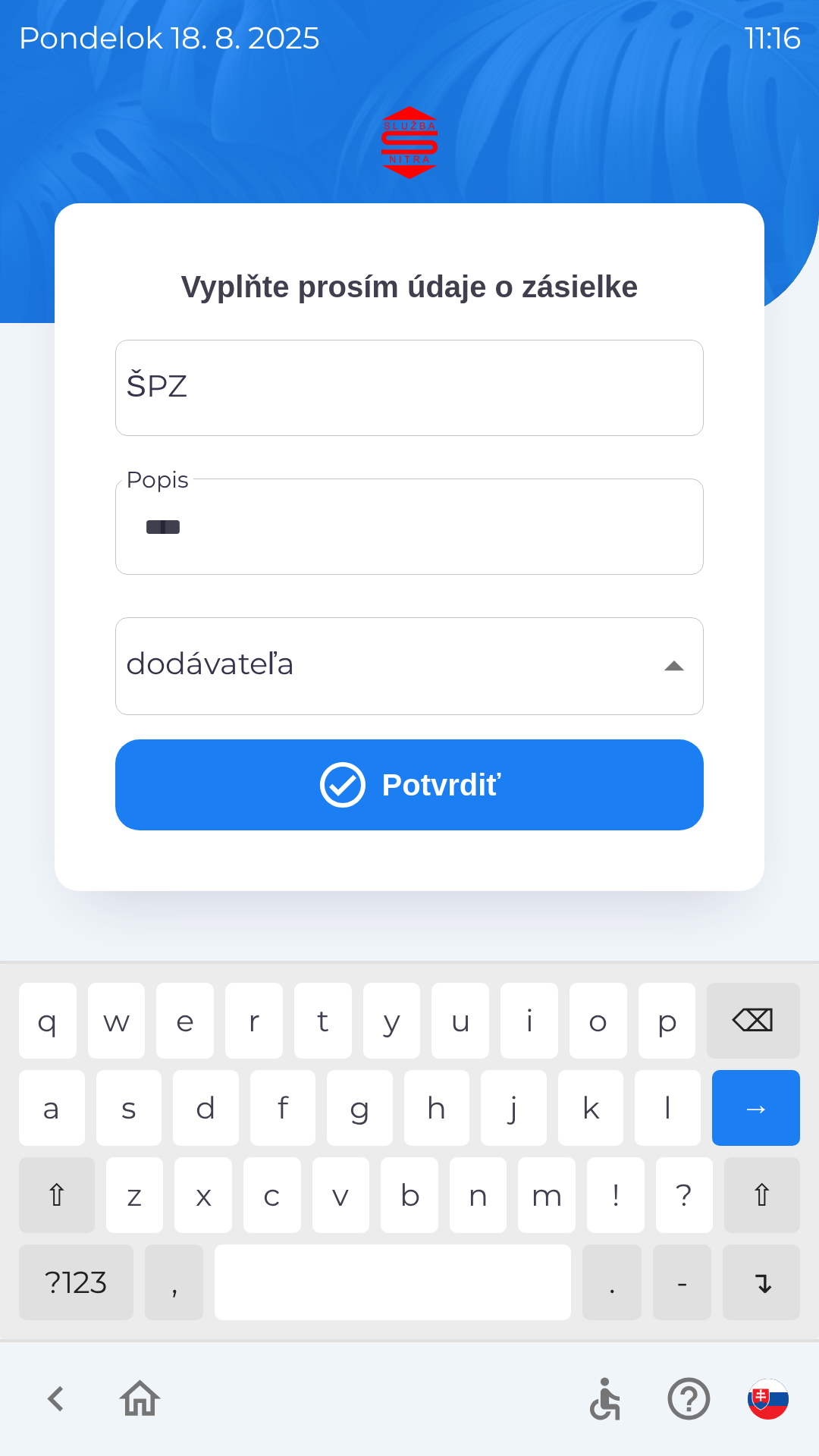
click at [752, 1024] on div "⌫" at bounding box center [753, 1021] width 93 height 76
type input "*"
click at [753, 1032] on div "⌫" at bounding box center [753, 1021] width 93 height 76
click at [45, 1429] on button "button" at bounding box center [55, 1399] width 63 height 63
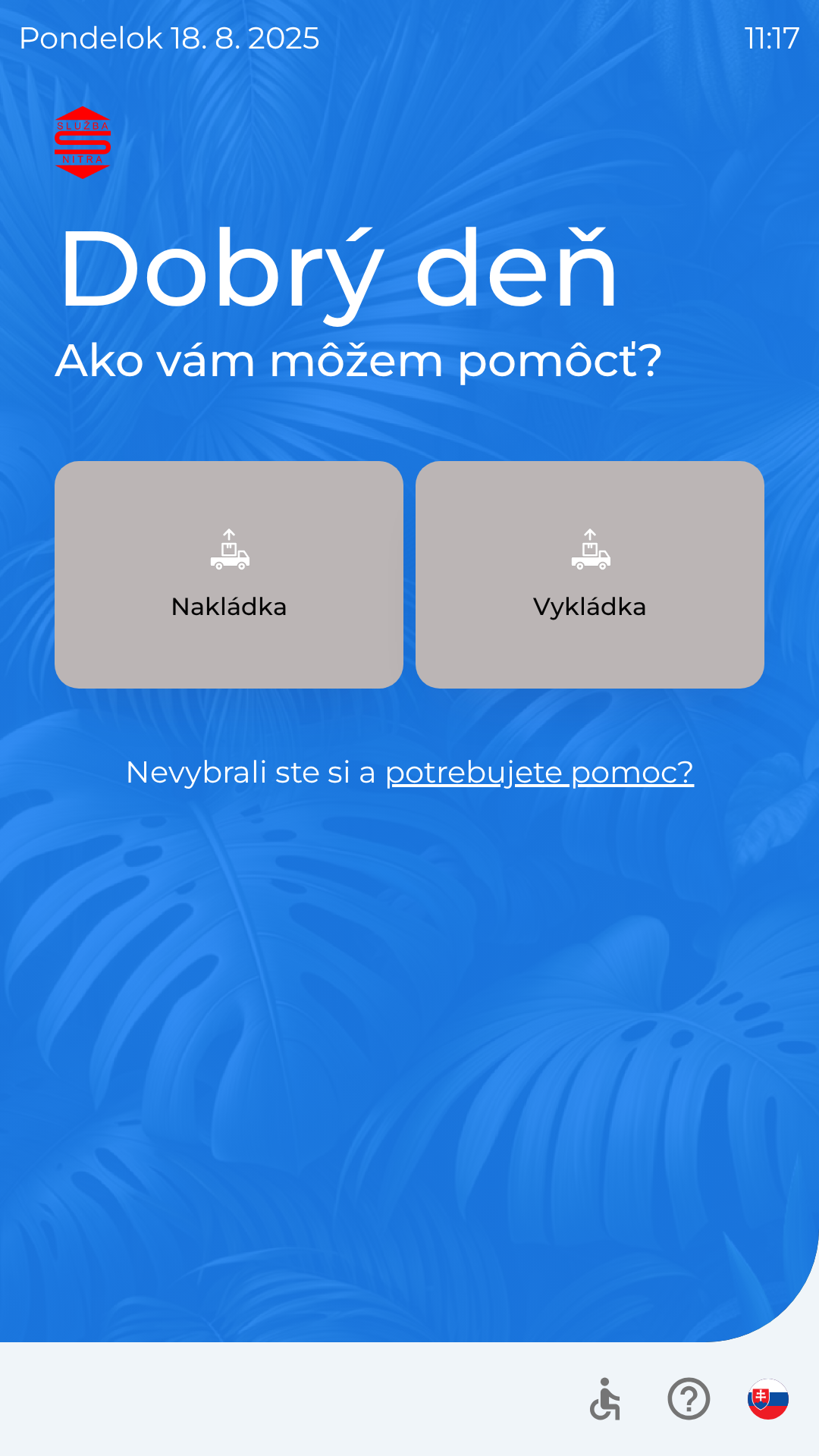
click at [66, 1419] on div at bounding box center [409, 1399] width 819 height 114
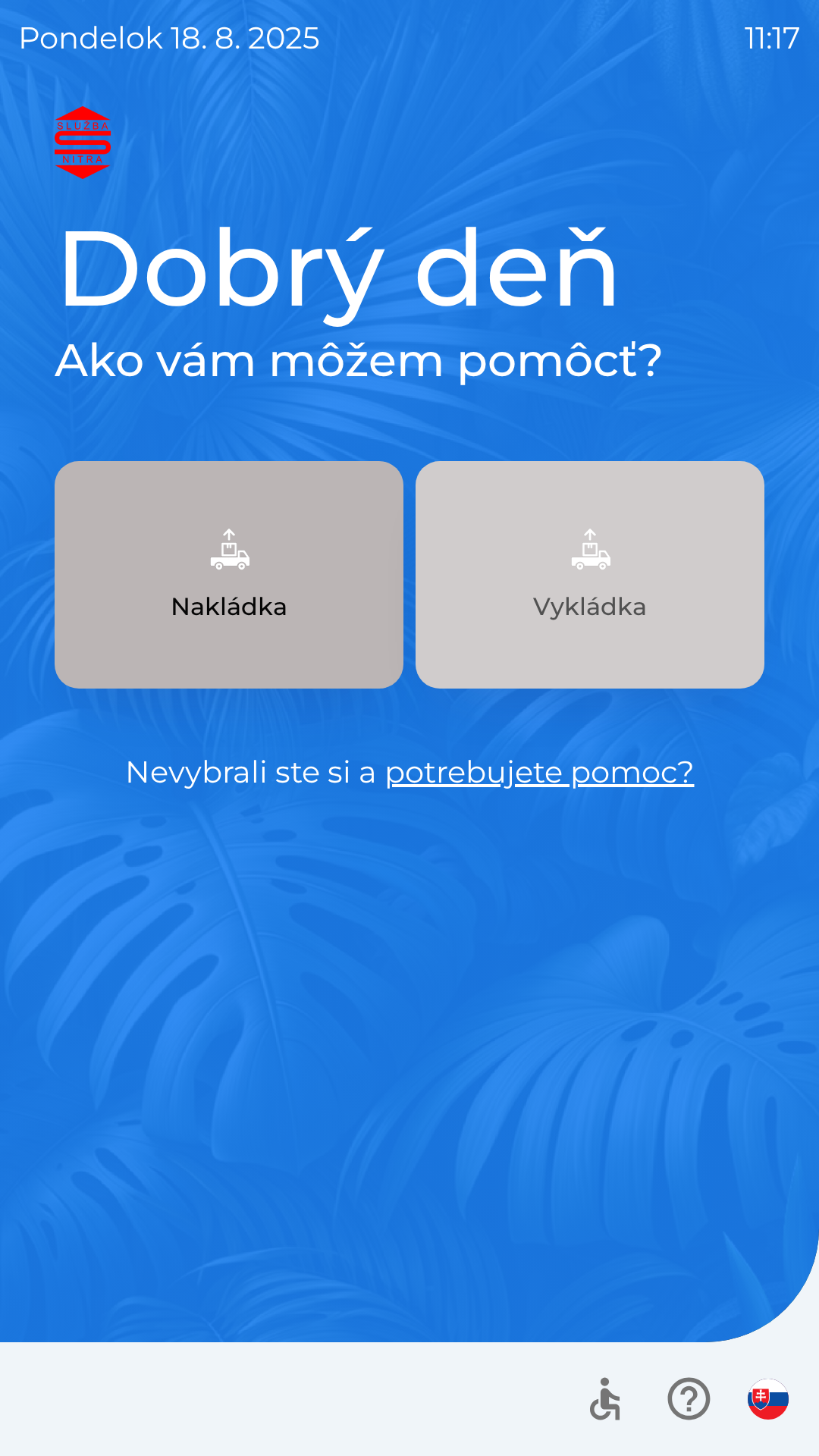
click at [633, 608] on p "Vykládka" at bounding box center [589, 606] width 114 height 36
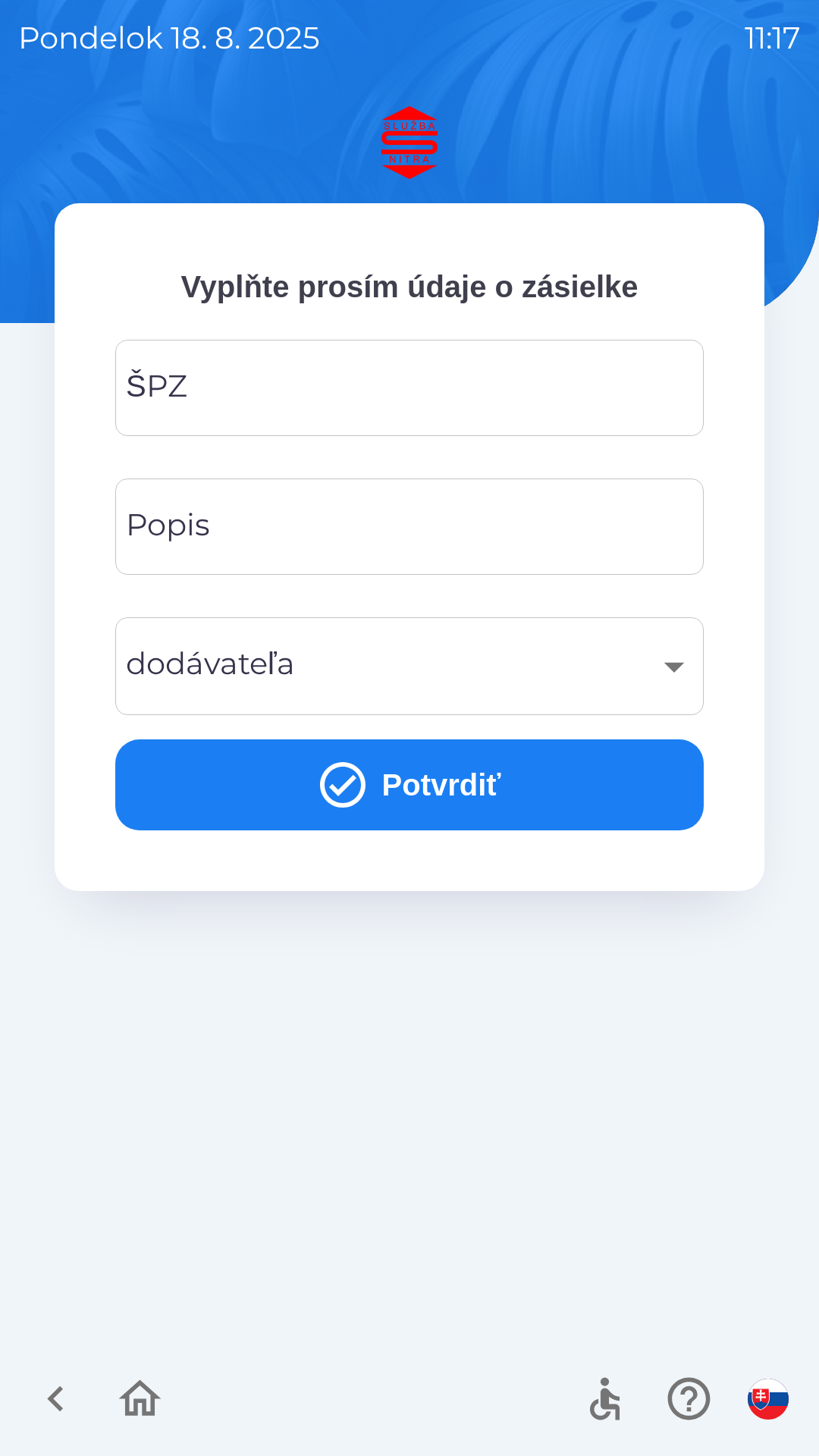
click at [394, 389] on input "ŠPZ" at bounding box center [410, 388] width 552 height 60
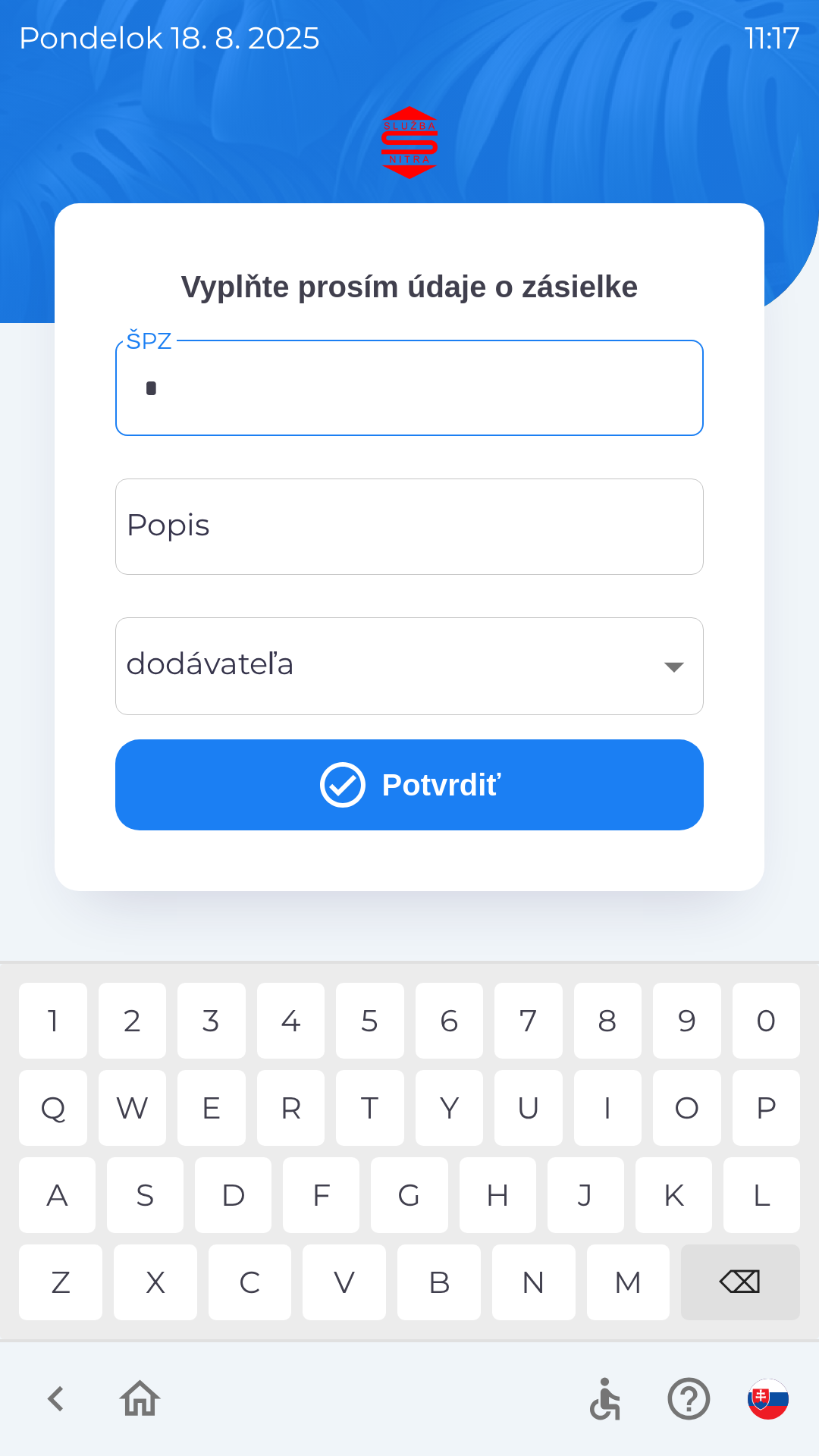
click at [151, 1203] on div "S" at bounding box center [145, 1195] width 77 height 76
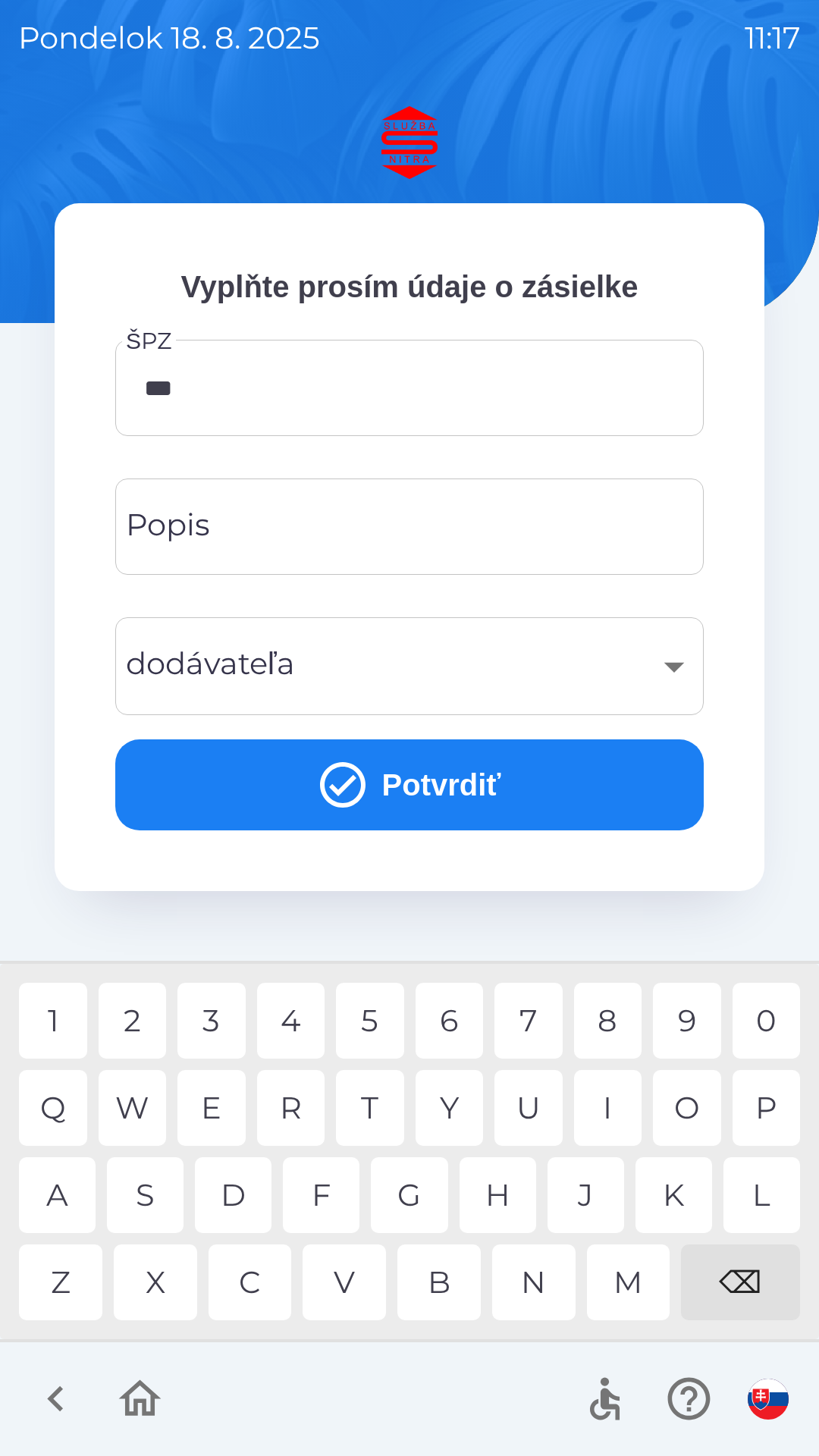
click at [219, 1025] on div "3" at bounding box center [211, 1021] width 68 height 76
click at [370, 1032] on div "5" at bounding box center [370, 1021] width 68 height 76
click at [243, 1193] on div "D" at bounding box center [233, 1195] width 77 height 76
type input "*******"
click at [379, 540] on input "Popis" at bounding box center [410, 527] width 552 height 60
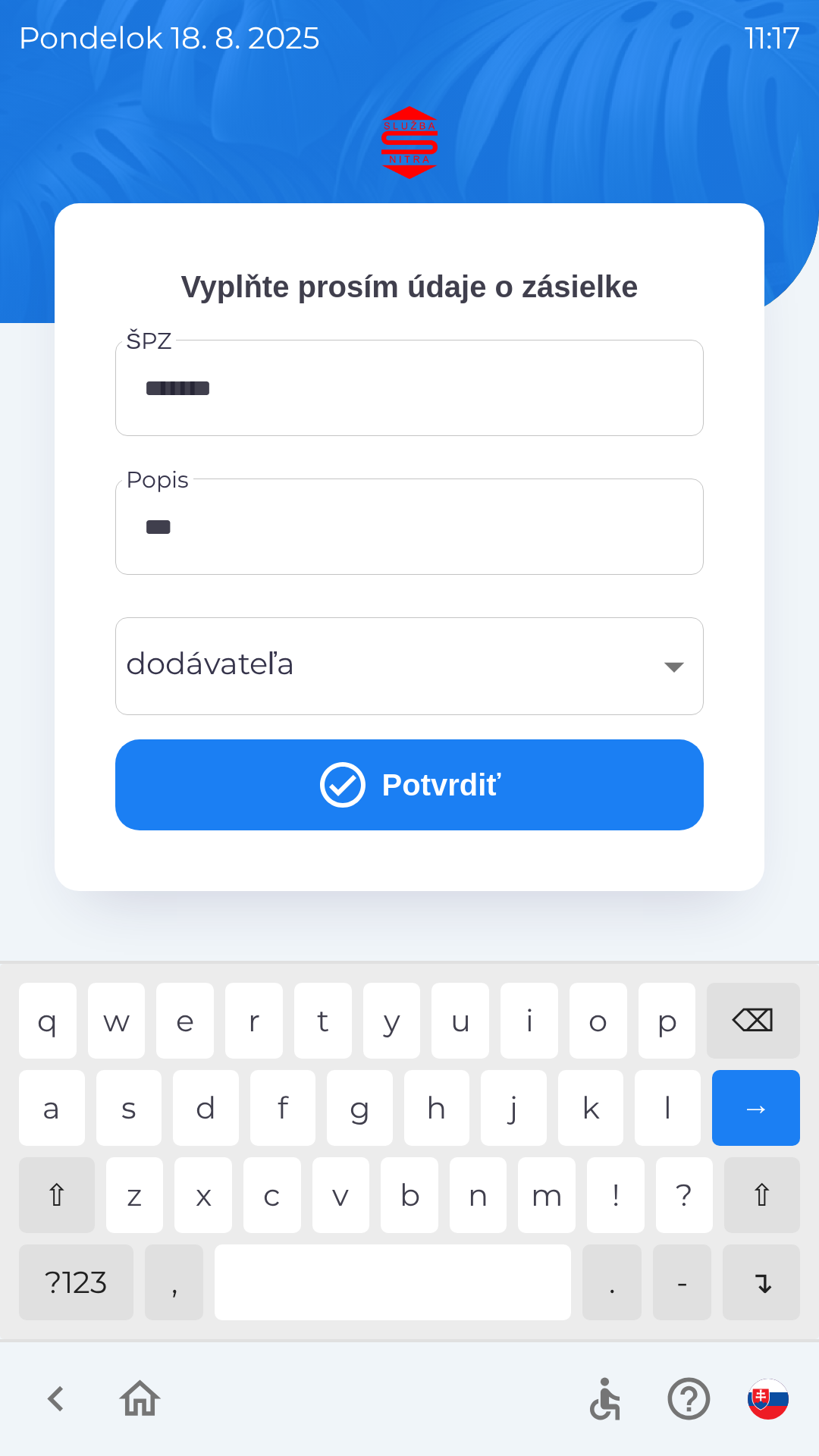
click at [55, 1115] on div "a" at bounding box center [52, 1108] width 66 height 76
type input "******"
click at [399, 1023] on div "y" at bounding box center [391, 1021] width 57 height 76
click at [660, 673] on div "​" at bounding box center [410, 666] width 552 height 62
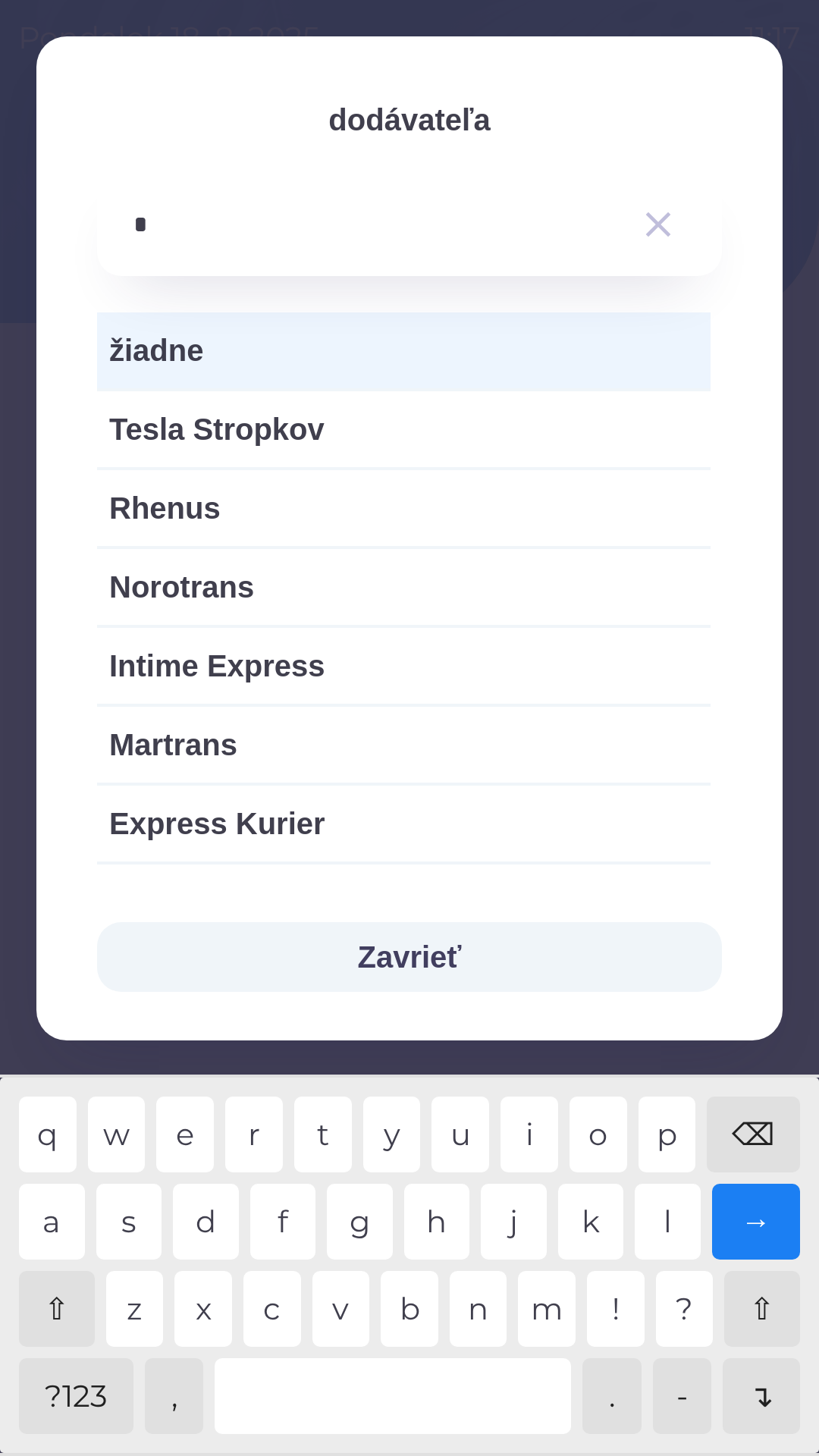
click at [255, 1135] on div "r" at bounding box center [254, 1134] width 57 height 76
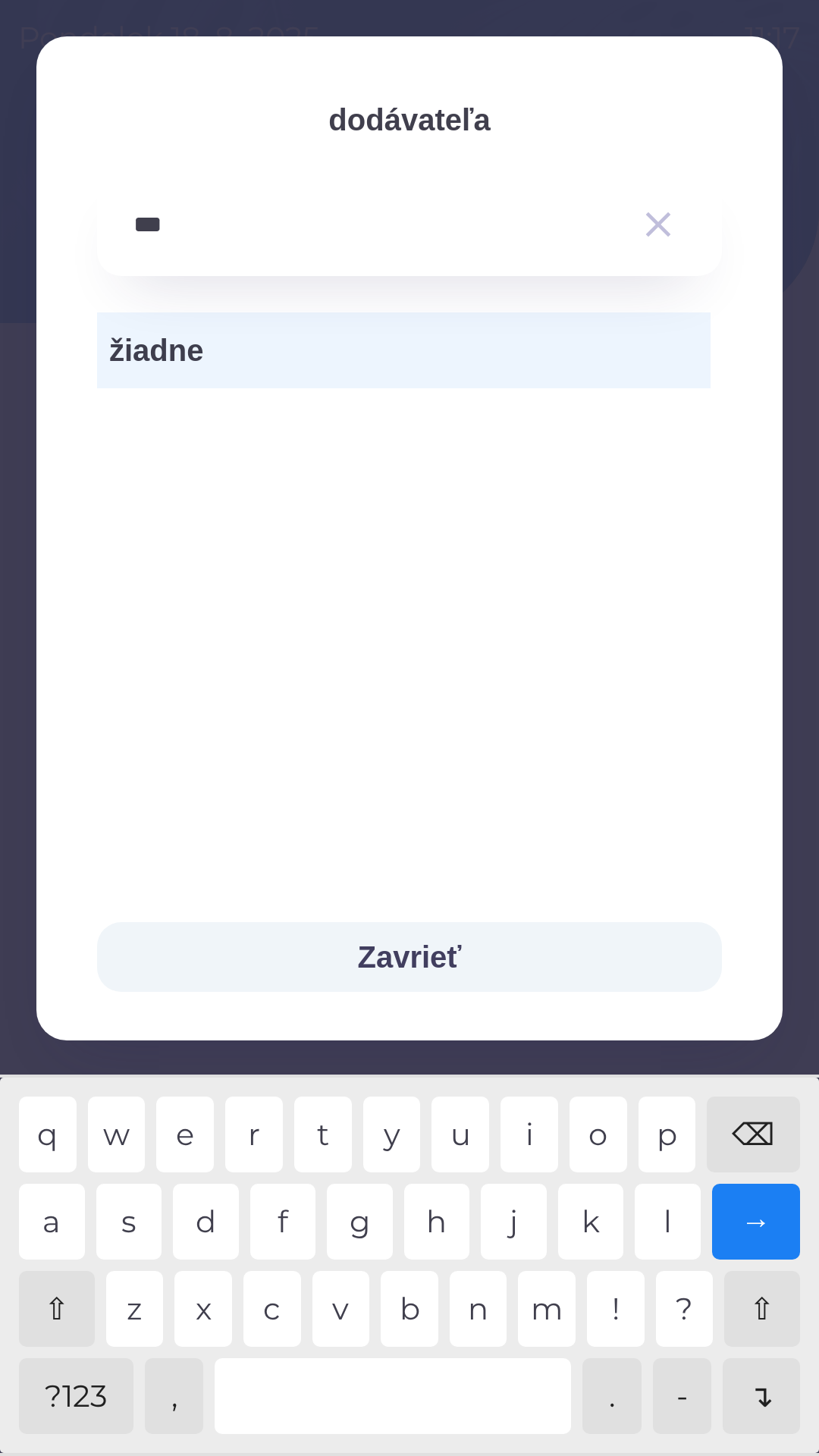
click at [344, 1307] on div "v" at bounding box center [341, 1309] width 57 height 76
click at [59, 1224] on div "a" at bounding box center [52, 1222] width 66 height 76
type input "******"
click at [355, 242] on input "******" at bounding box center [379, 224] width 491 height 42
click at [496, 955] on button "Zavrieť" at bounding box center [409, 957] width 625 height 70
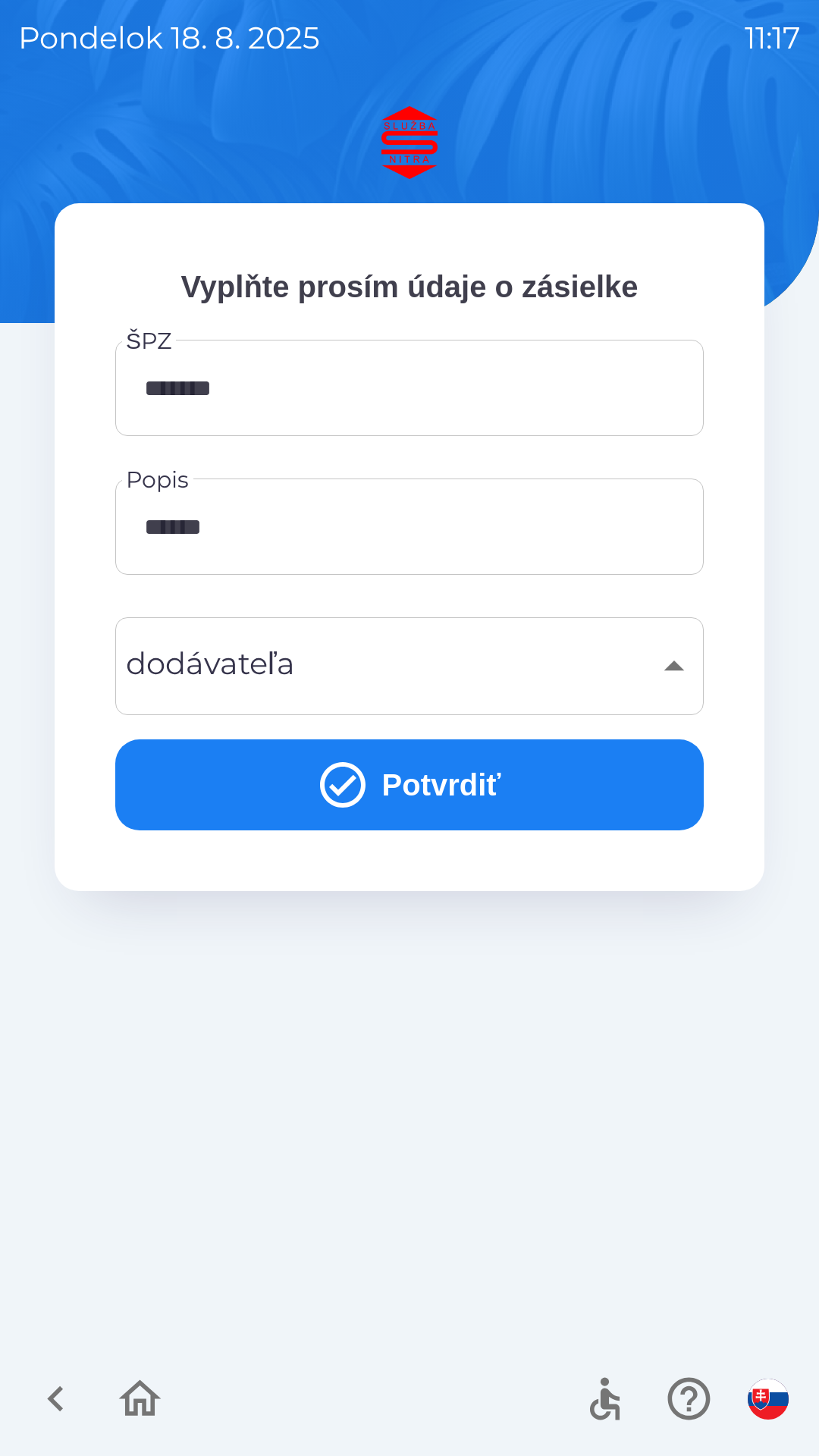
click at [472, 681] on div "​" at bounding box center [410, 666] width 552 height 62
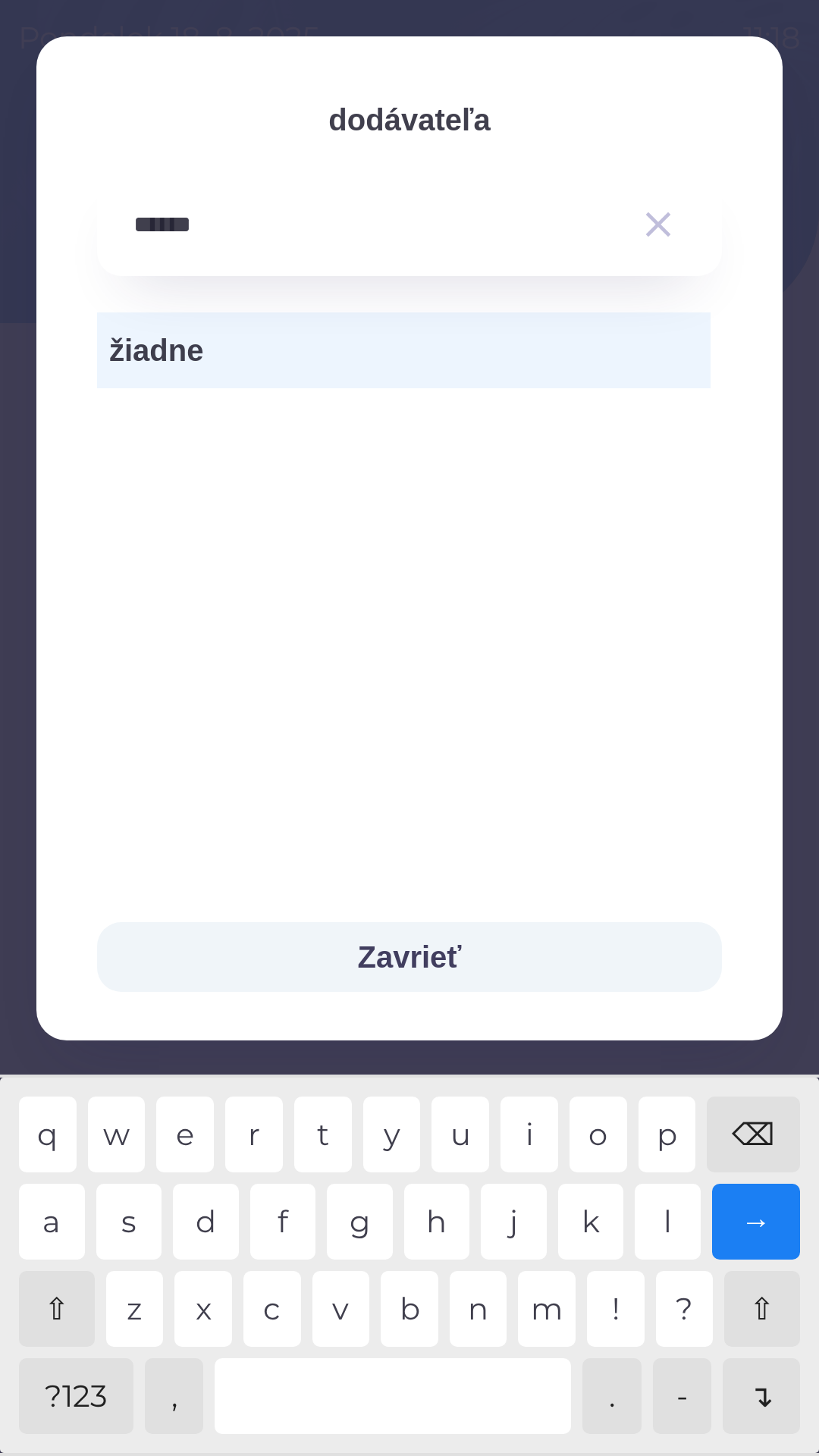
click at [760, 1040] on div "Zavrieť" at bounding box center [409, 957] width 746 height 167
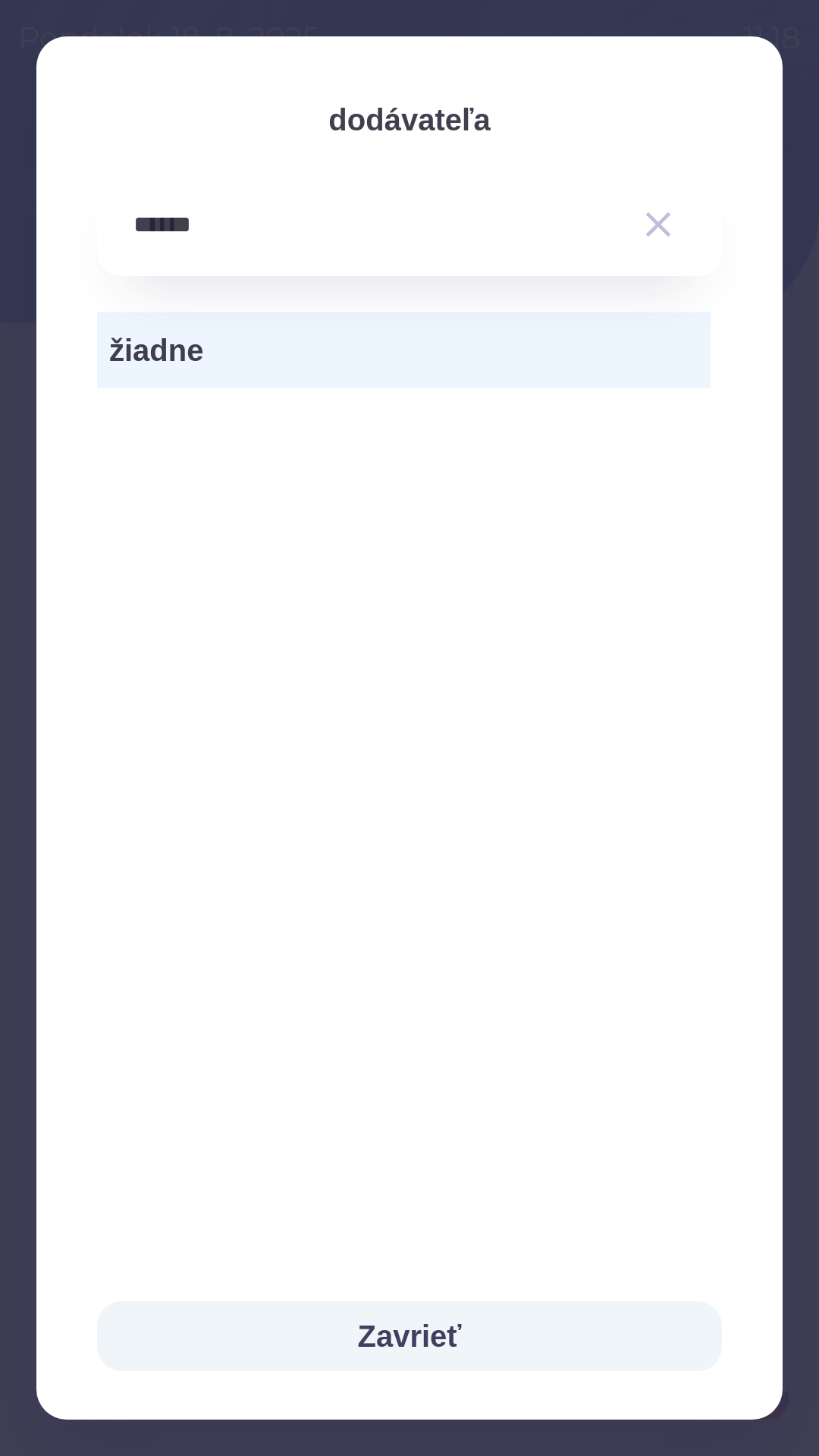
click at [194, 212] on input "******" at bounding box center [379, 224] width 491 height 42
click at [621, 356] on span "žiadne" at bounding box center [403, 350] width 589 height 45
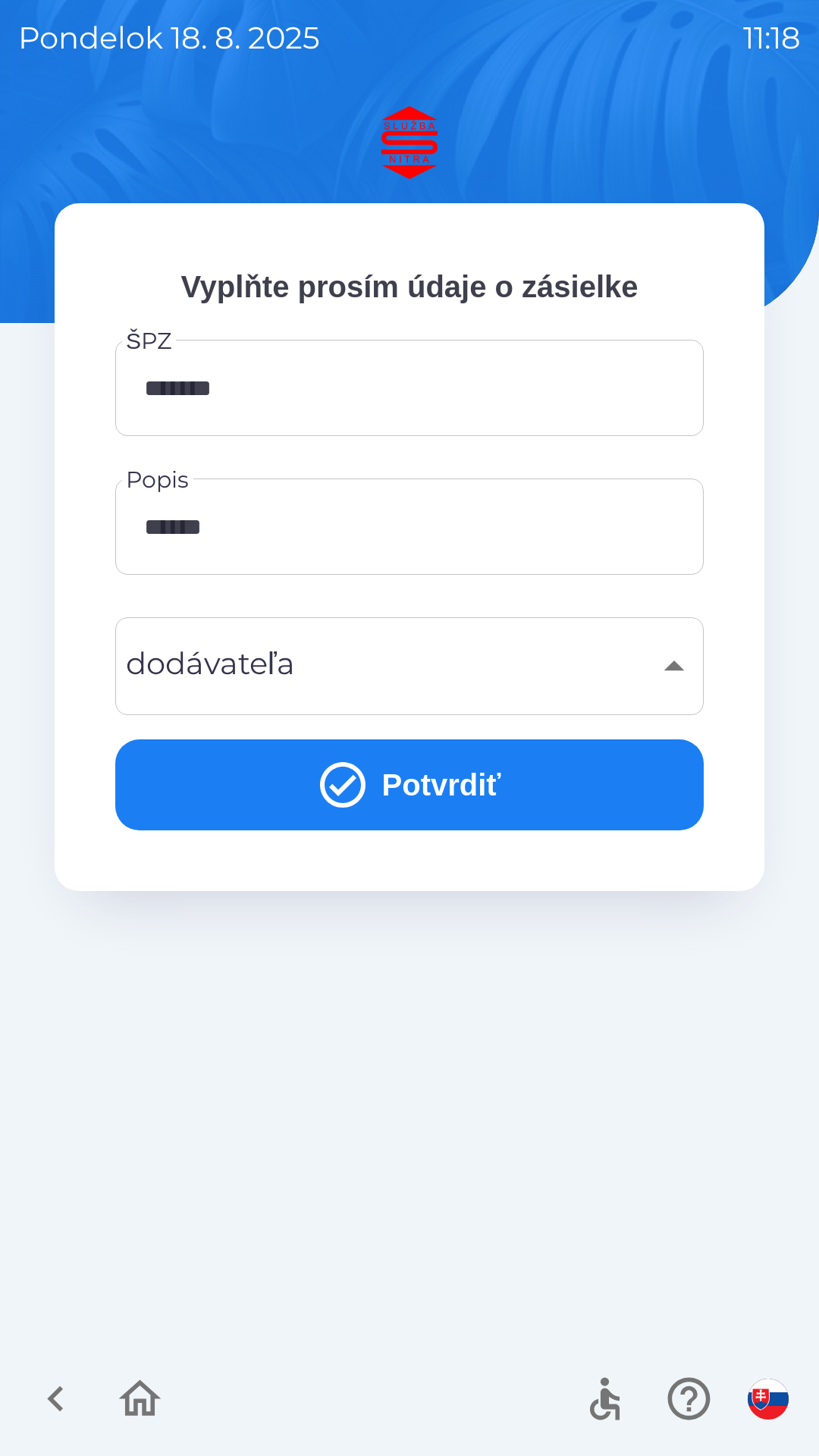
click at [468, 772] on button "Potvrdiť" at bounding box center [409, 785] width 588 height 91
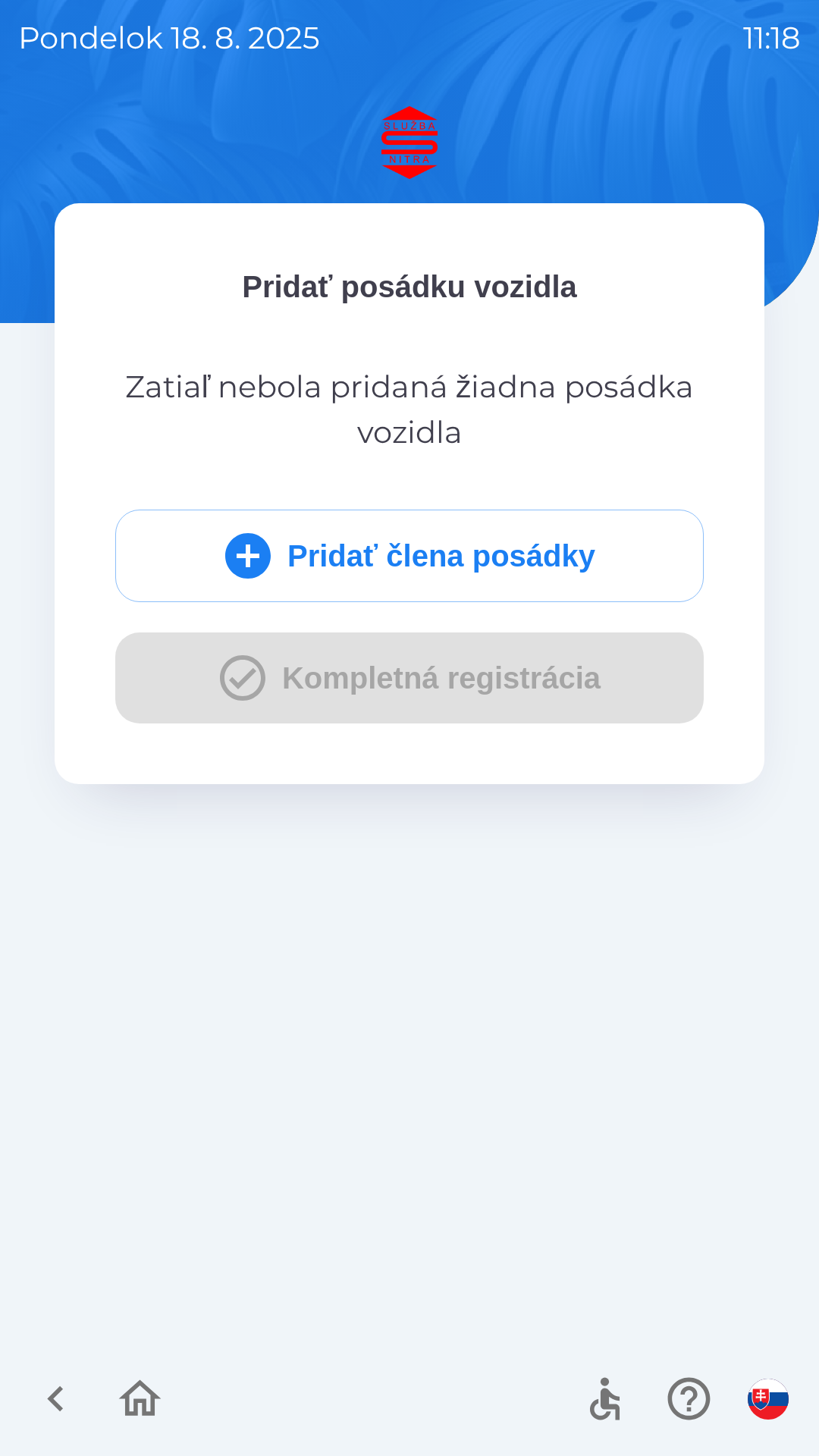
click at [460, 684] on div "Pridať člena posádky Kompletná registrácia" at bounding box center [409, 617] width 588 height 214
click at [439, 567] on button "Pridať člena posádky" at bounding box center [409, 556] width 588 height 92
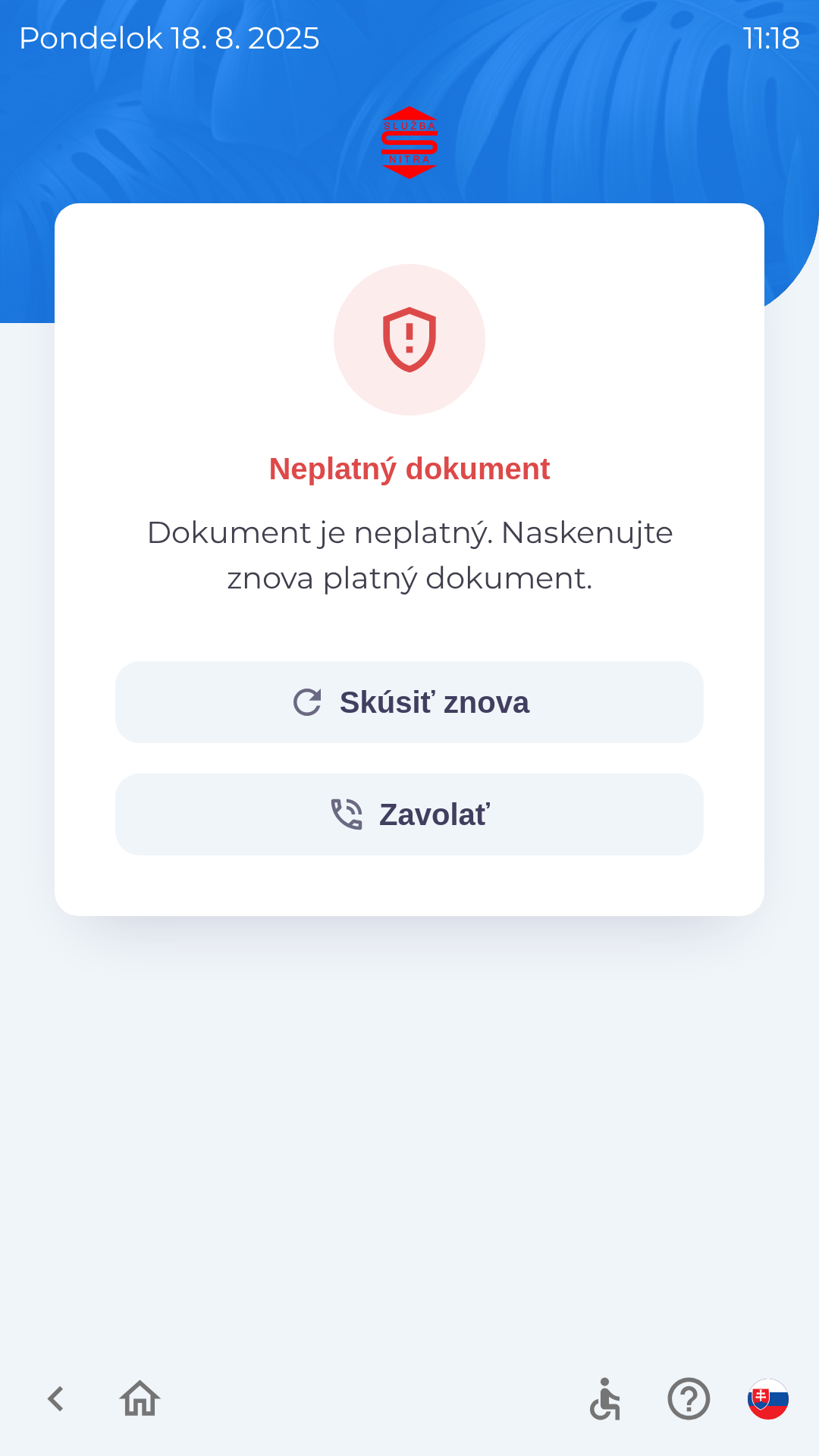
click at [470, 701] on button "Skúsiť znova" at bounding box center [409, 702] width 588 height 82
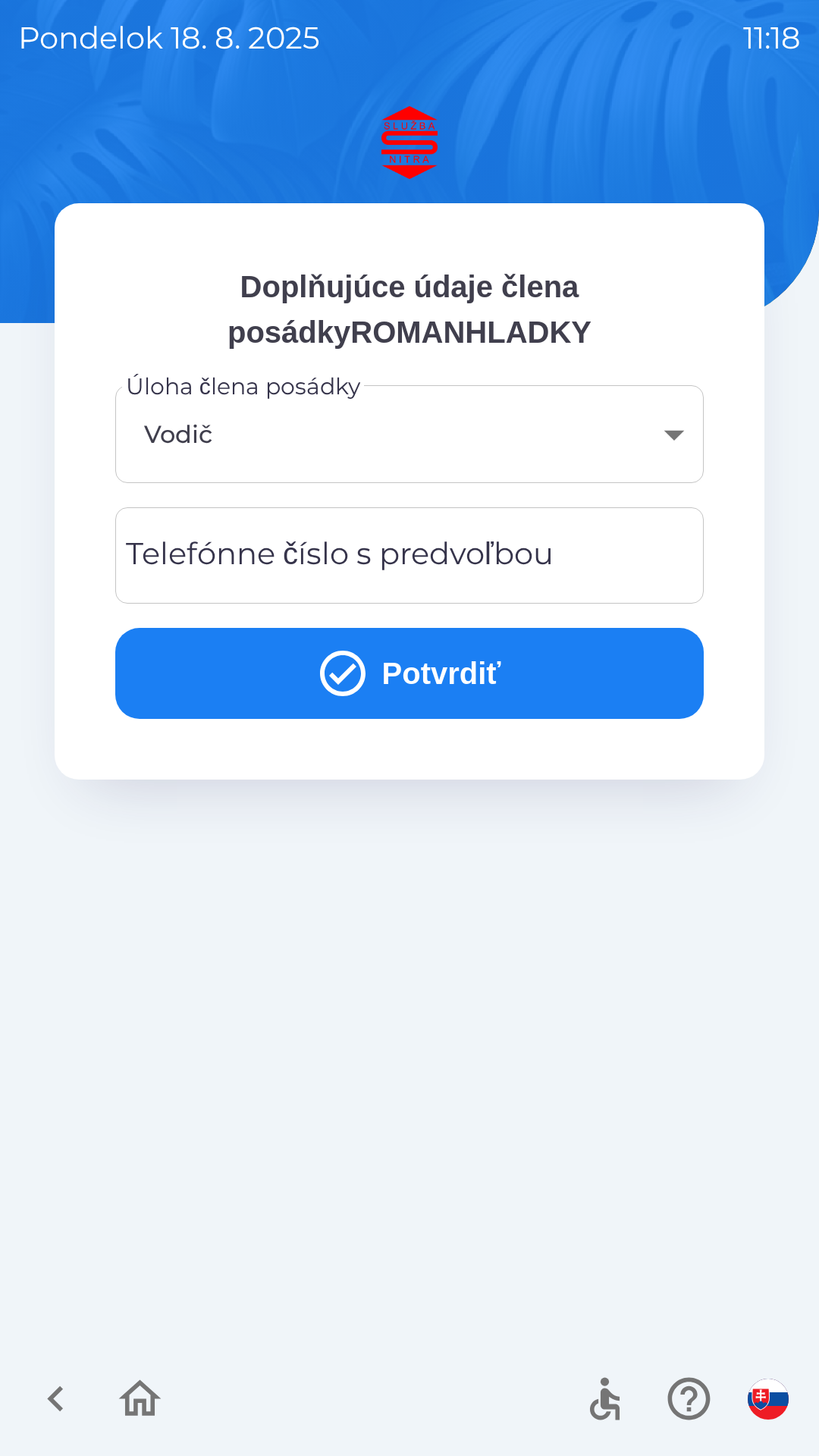
click at [451, 679] on button "Potvrdiť" at bounding box center [409, 673] width 588 height 91
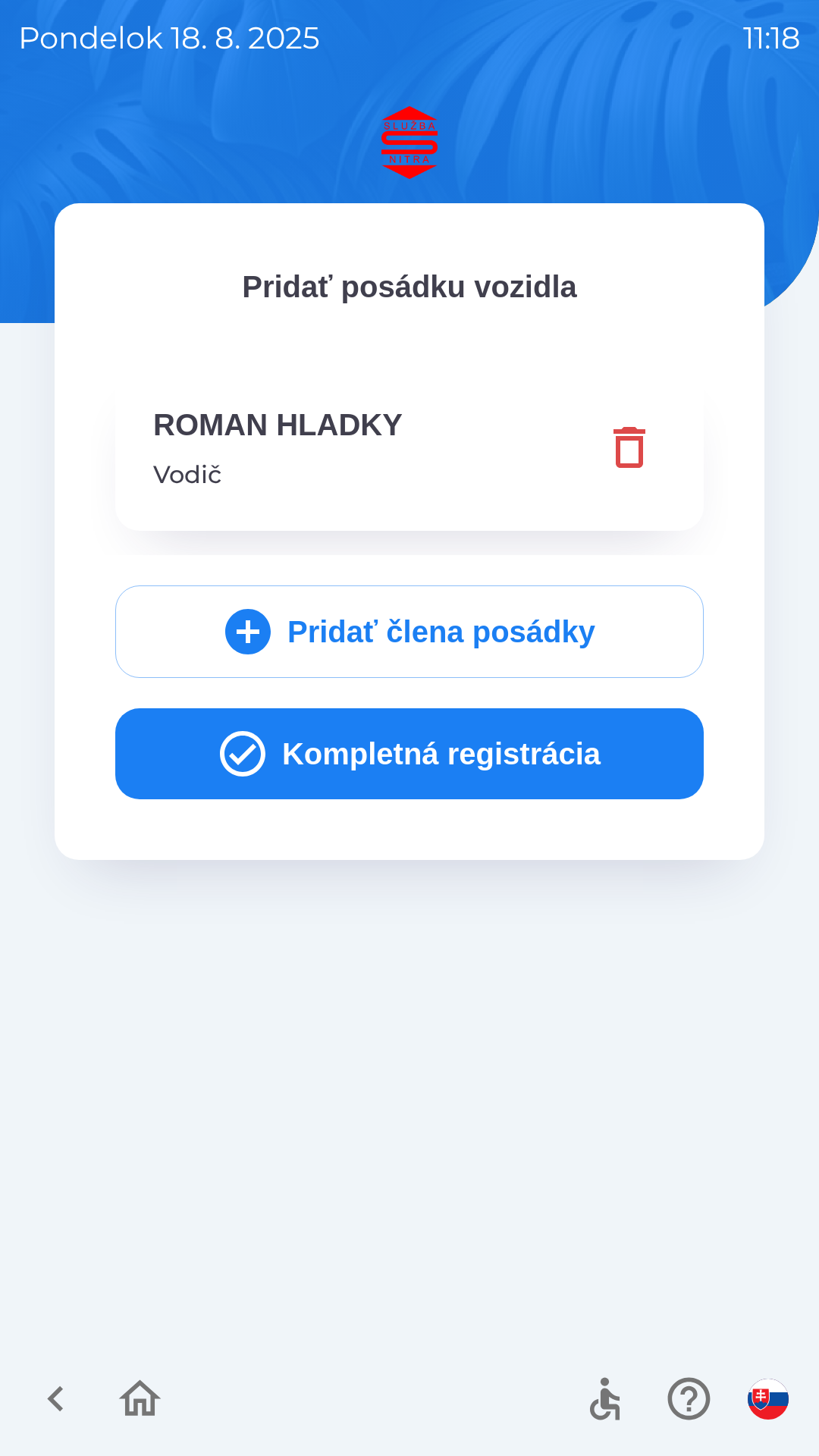
click at [477, 742] on button "Kompletná registrácia" at bounding box center [409, 754] width 588 height 91
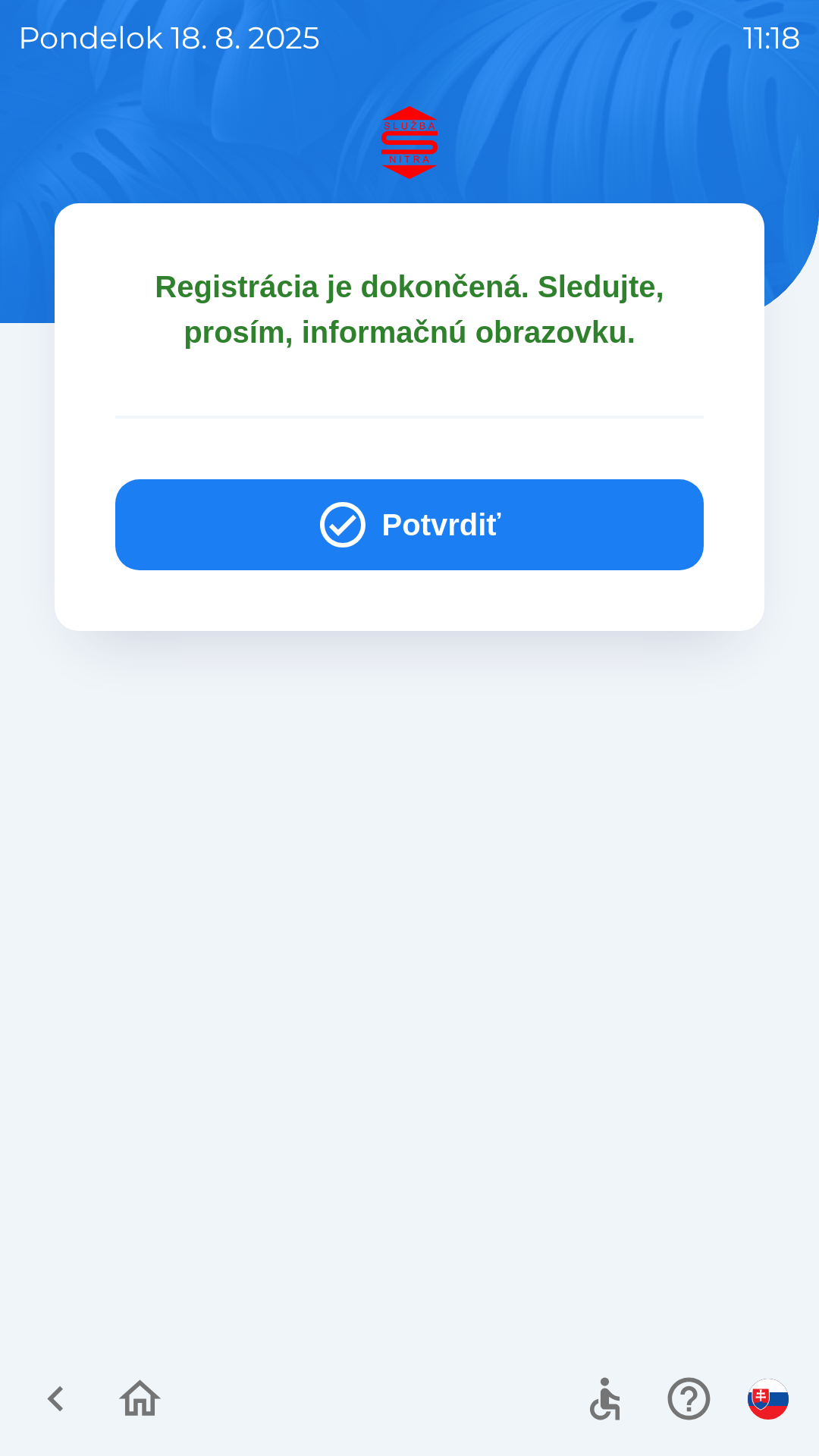
click at [464, 533] on button "Potvrdiť" at bounding box center [409, 525] width 588 height 91
